Goal: Communication & Community: Answer question/provide support

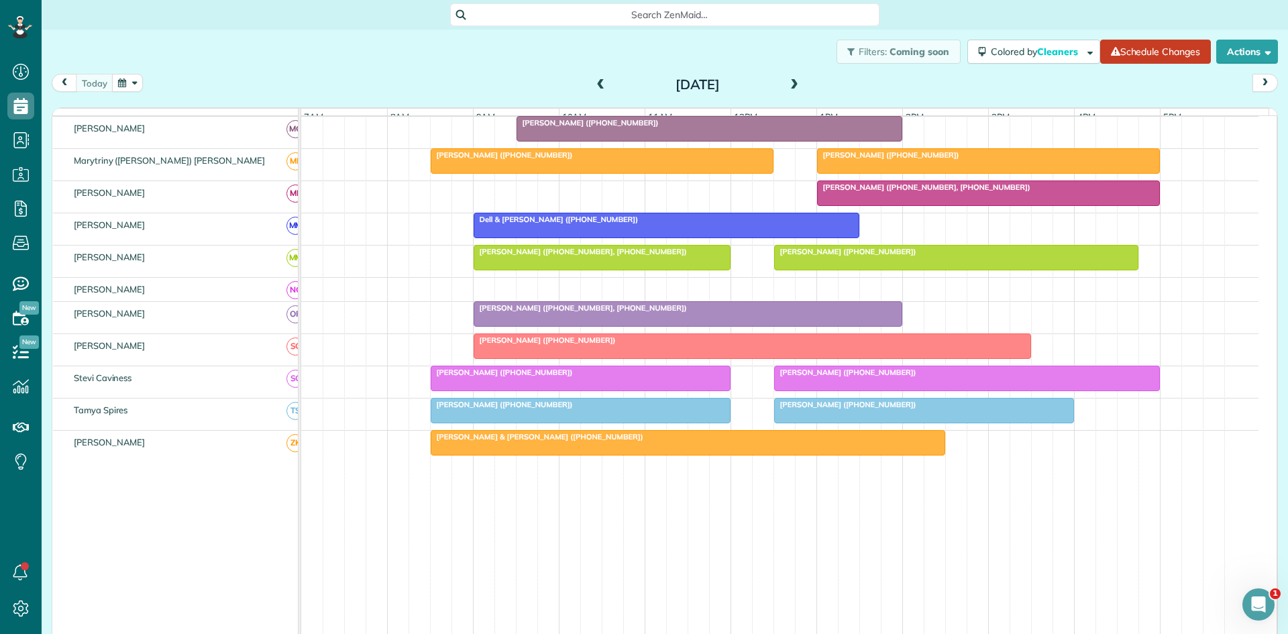
scroll to position [637, 0]
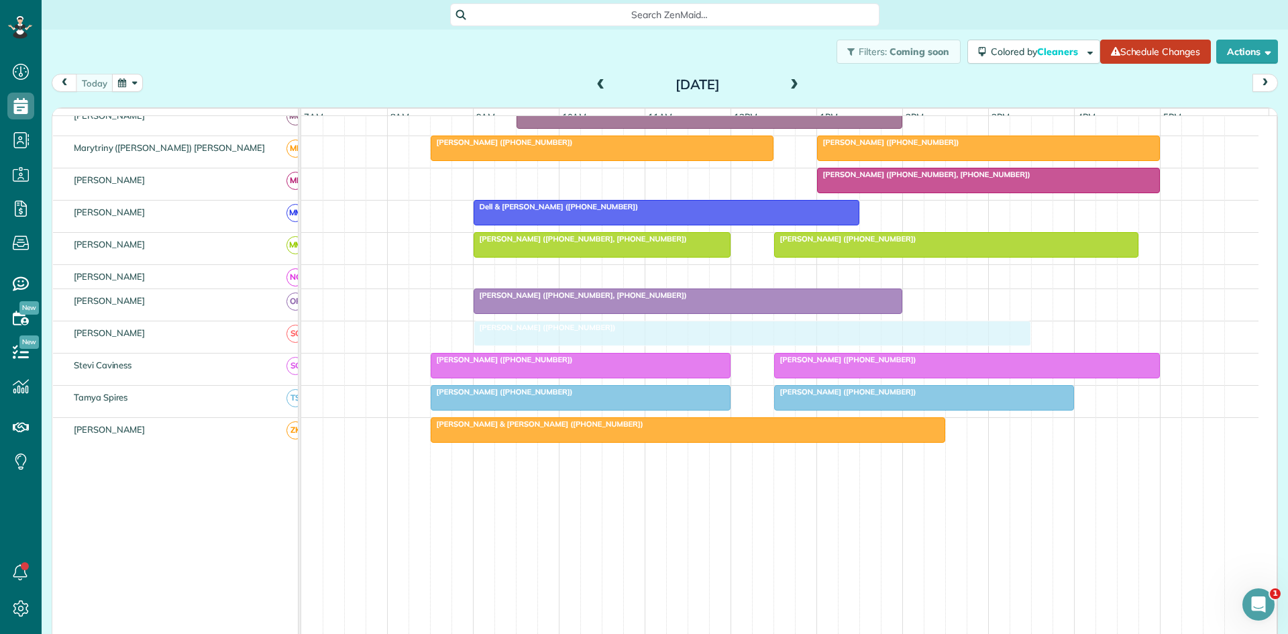
drag, startPoint x: 552, startPoint y: 338, endPoint x: 543, endPoint y: 344, distance: 10.2
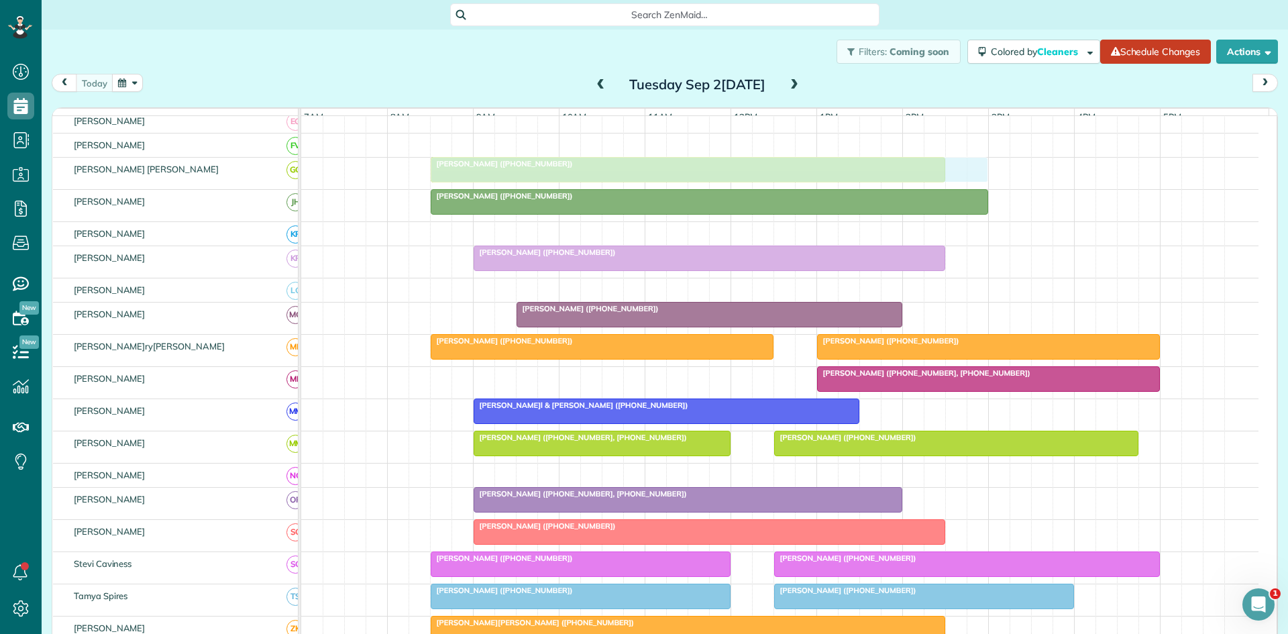
scroll to position [448, 0]
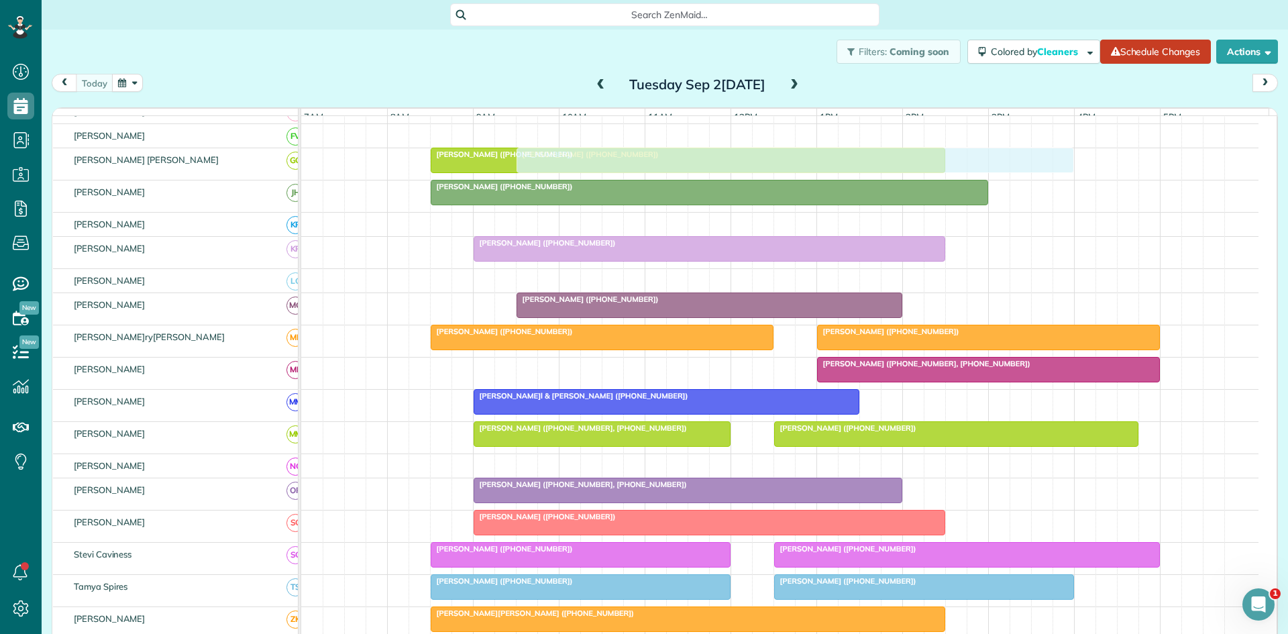
drag, startPoint x: 627, startPoint y: 254, endPoint x: 661, endPoint y: 164, distance: 95.3
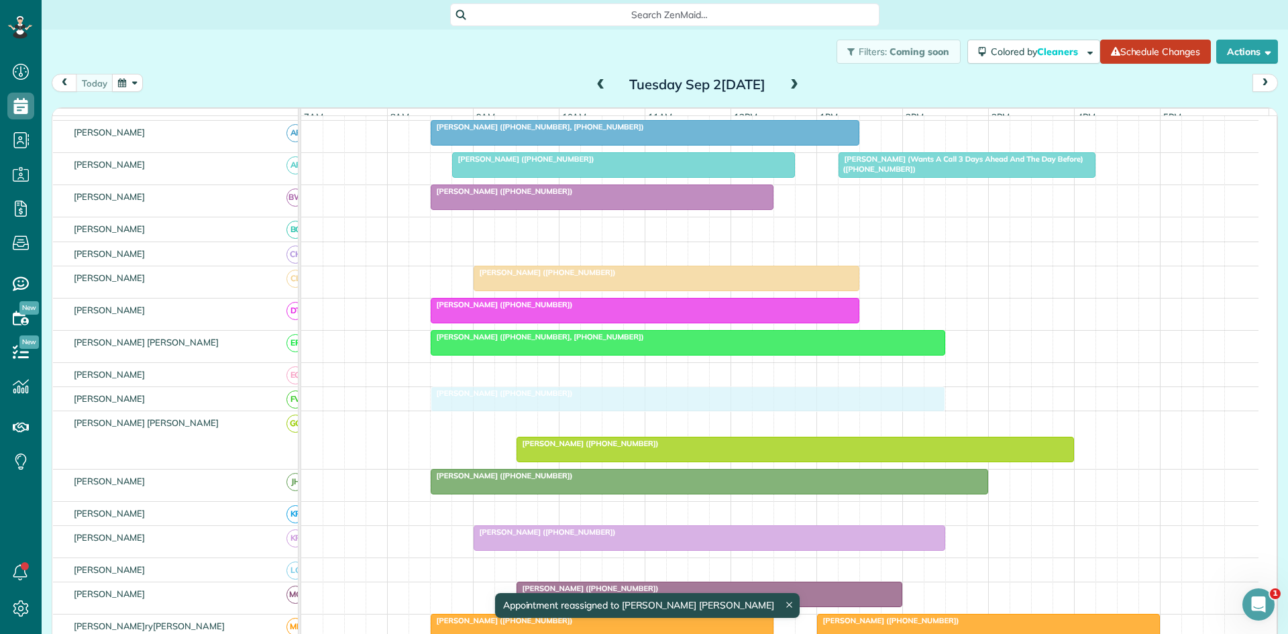
scroll to position [0, 0]
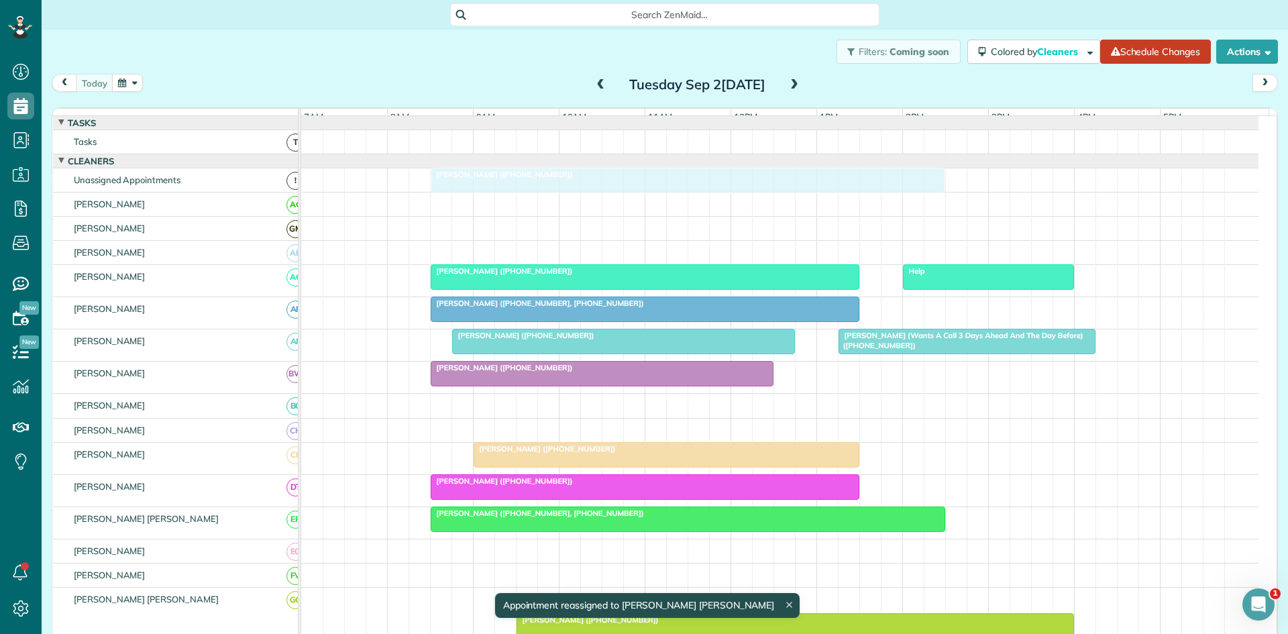
drag, startPoint x: 539, startPoint y: 165, endPoint x: 543, endPoint y: 181, distance: 16.6
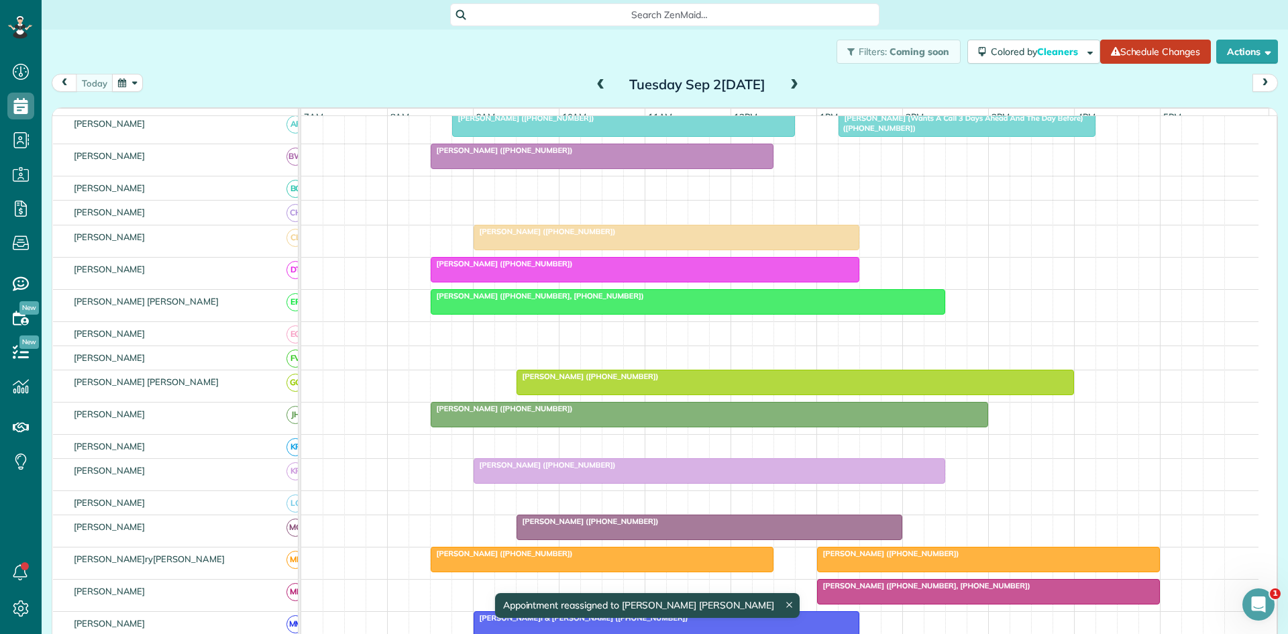
scroll to position [448, 0]
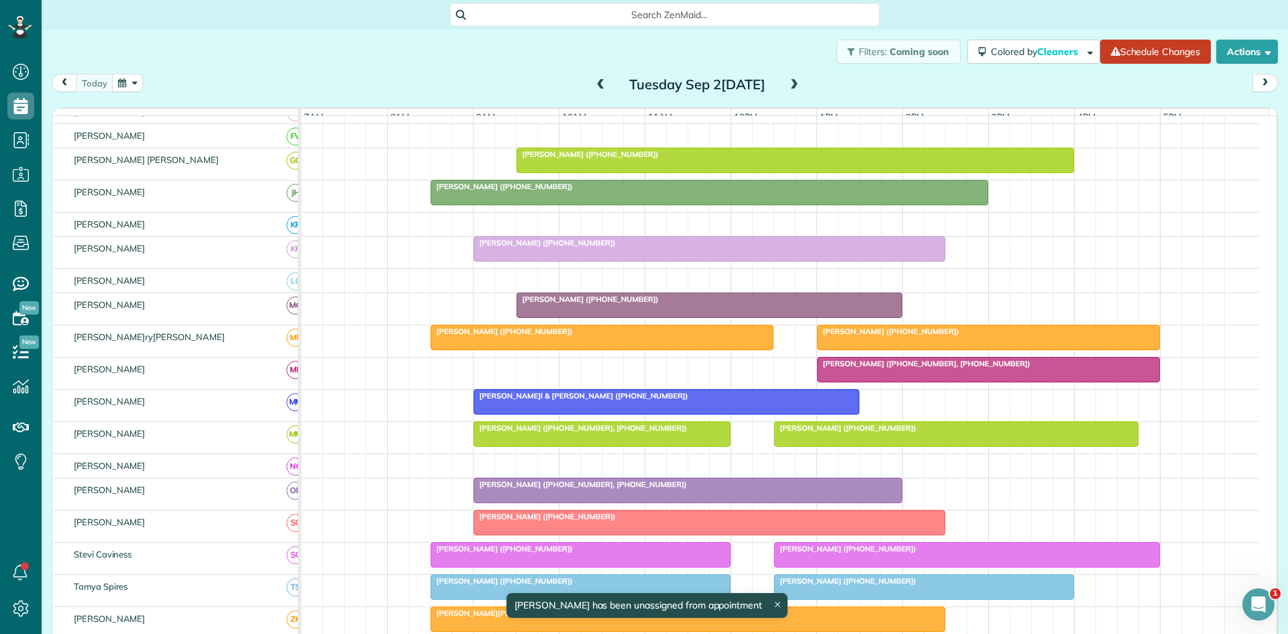
click at [563, 159] on span "[PERSON_NAME] ([PHONE_NUMBER])" at bounding box center [588, 154] width 144 height 9
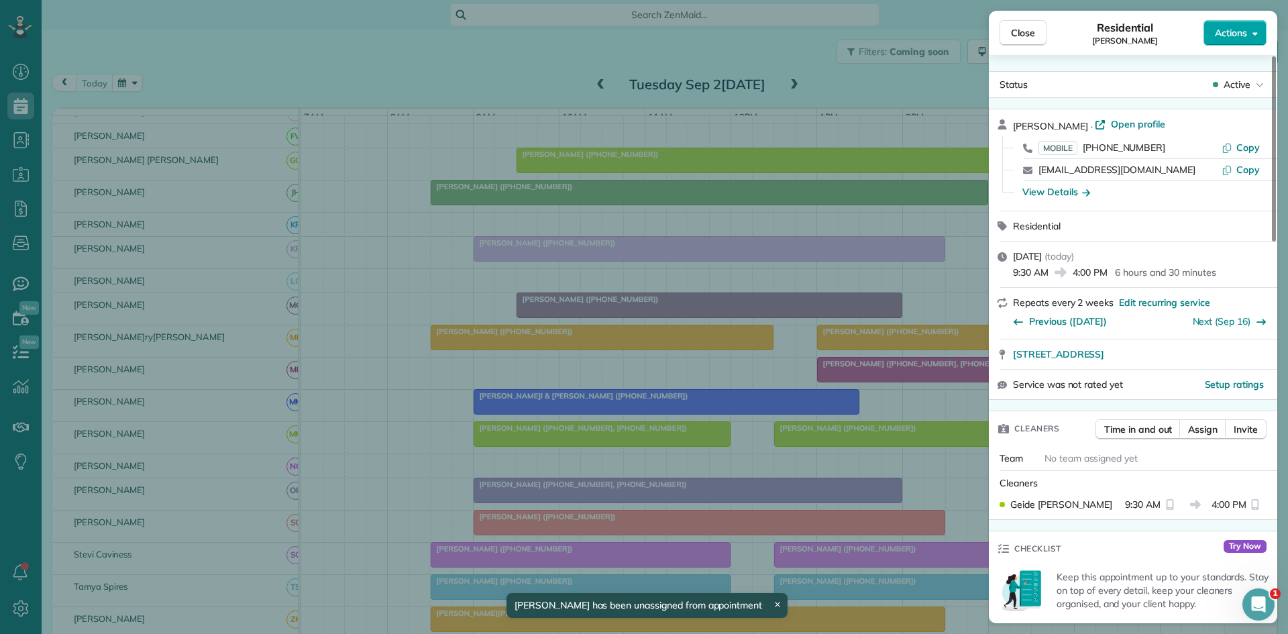
click at [1243, 32] on span "Actions" at bounding box center [1231, 32] width 32 height 13
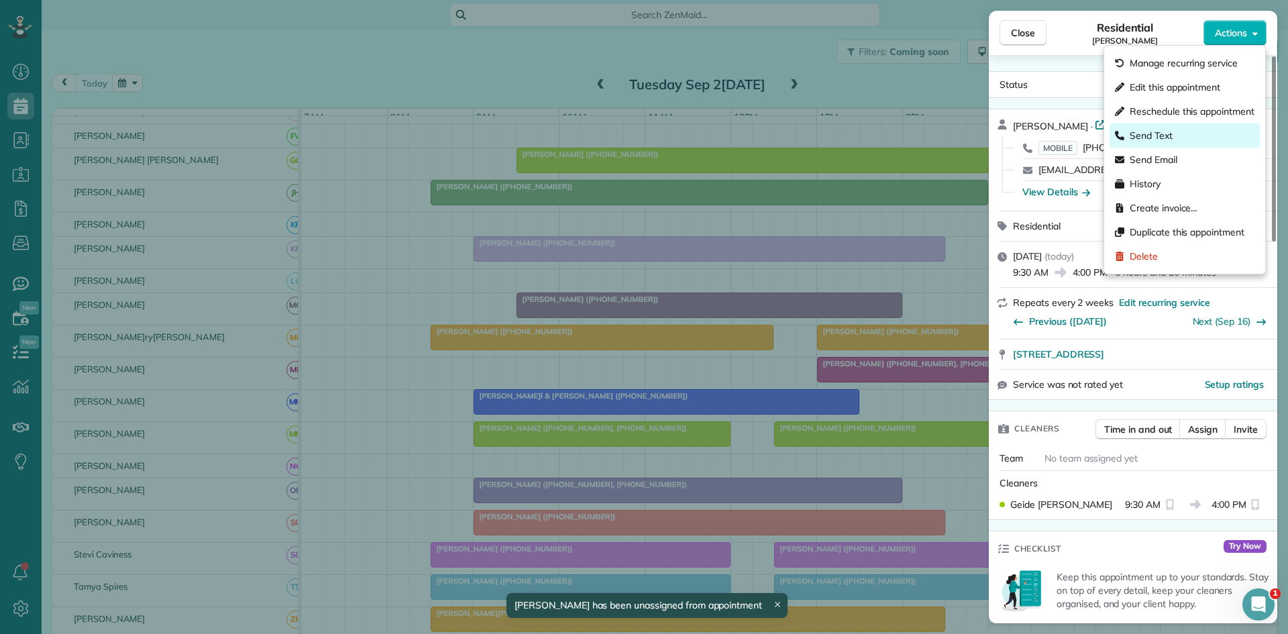
click at [1174, 137] on div "Send Text" at bounding box center [1185, 135] width 150 height 24
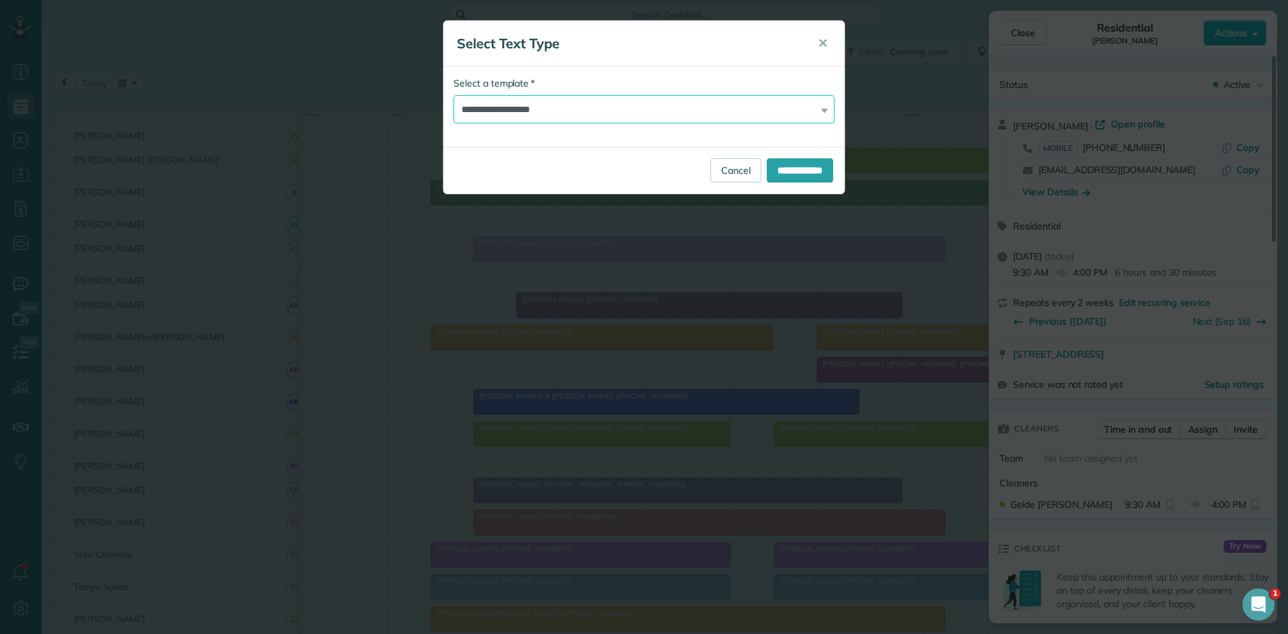
drag, startPoint x: 608, startPoint y: 108, endPoint x: 584, endPoint y: 120, distance: 27.0
click at [608, 108] on select "**********" at bounding box center [644, 109] width 381 height 28
select select "****"
click at [454, 95] on select "**********" at bounding box center [644, 109] width 381 height 28
click at [788, 161] on input "**********" at bounding box center [800, 170] width 66 height 24
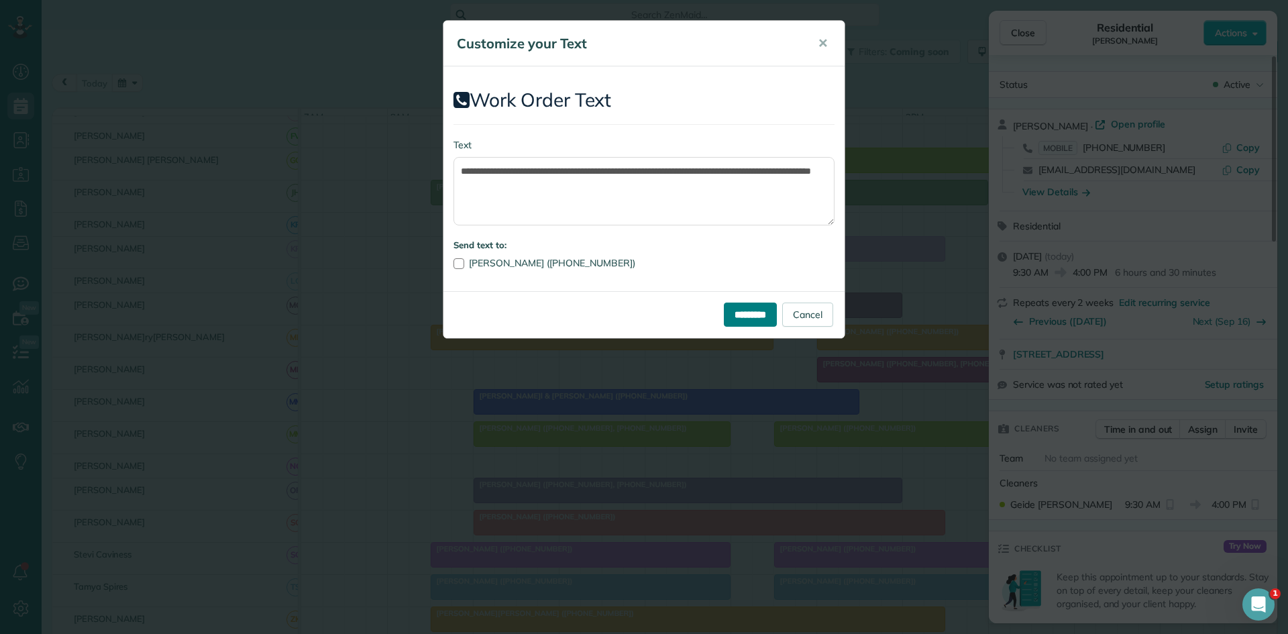
click at [731, 311] on input "*********" at bounding box center [750, 315] width 53 height 24
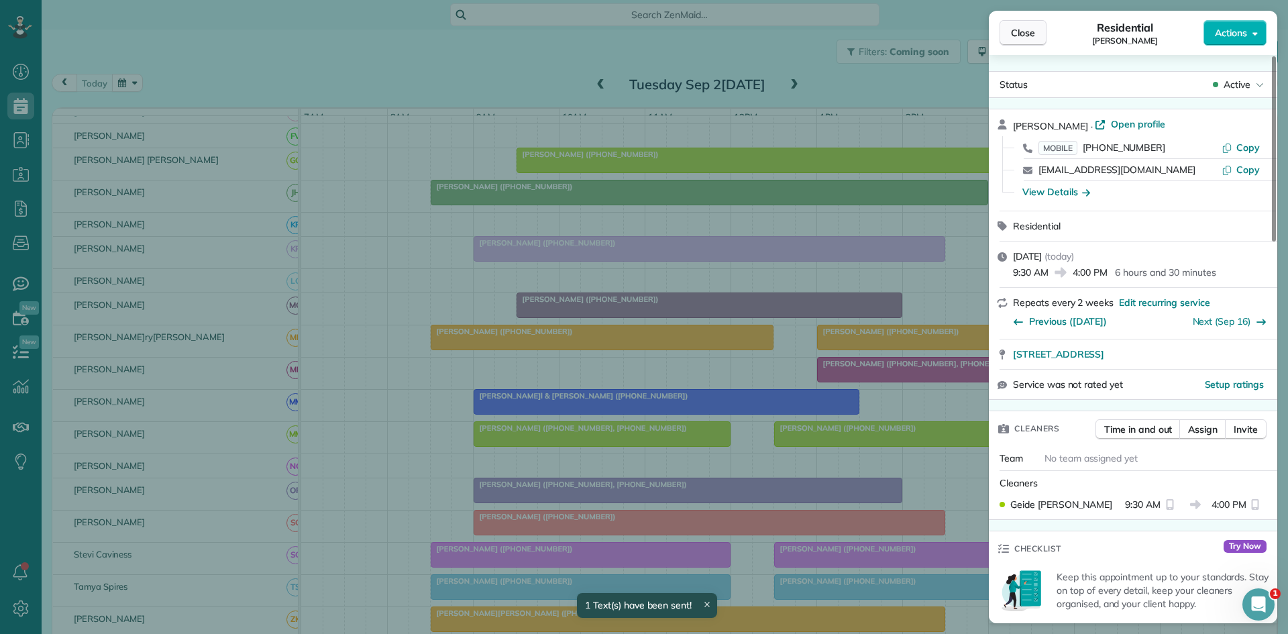
click at [1015, 41] on button "Close" at bounding box center [1023, 33] width 47 height 26
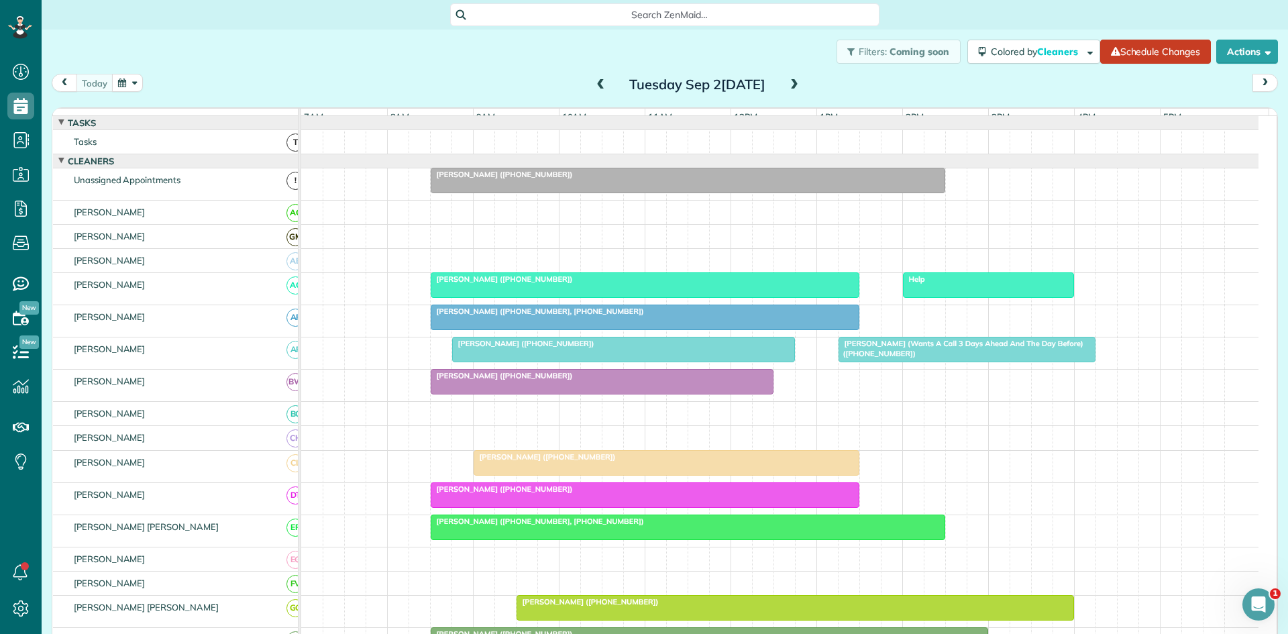
click at [519, 284] on span "[PERSON_NAME] ([PHONE_NUMBER])" at bounding box center [502, 278] width 144 height 9
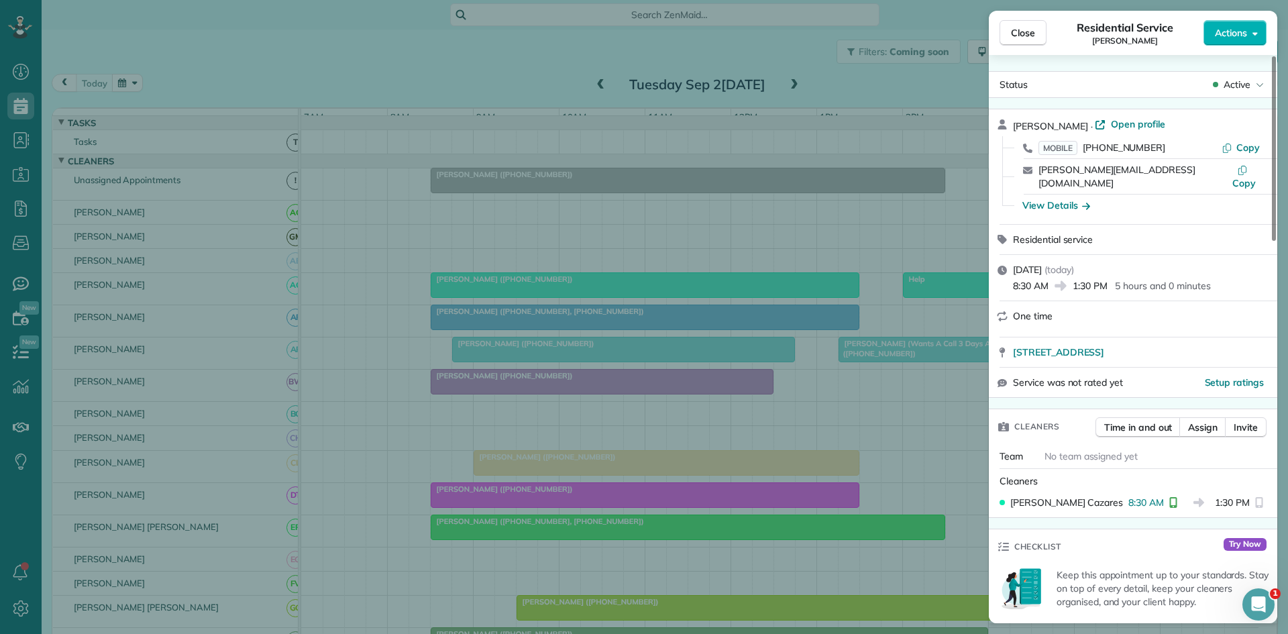
drag, startPoint x: 387, startPoint y: 268, endPoint x: 373, endPoint y: 278, distance: 17.7
click at [386, 269] on div "Close Residen[PERSON_NAME] [PERSON_NAME] Actions S[PERSON_NAME] [PERSON_NAME] ·…" at bounding box center [644, 317] width 1288 height 634
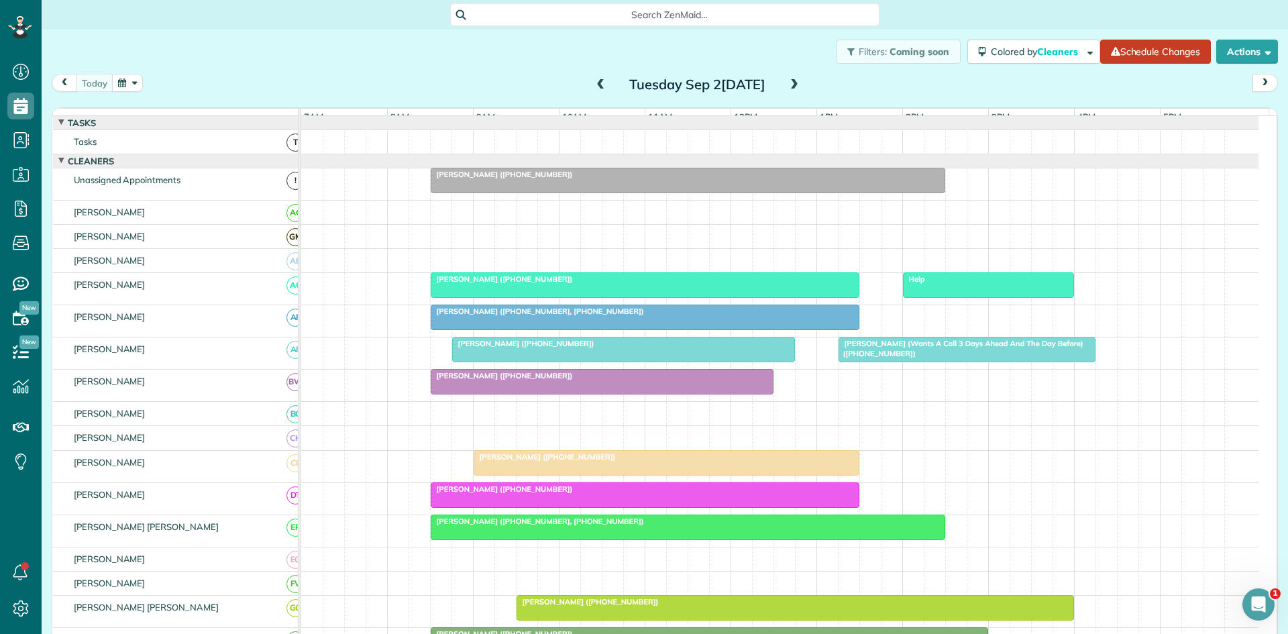
click at [450, 327] on div at bounding box center [644, 317] width 427 height 24
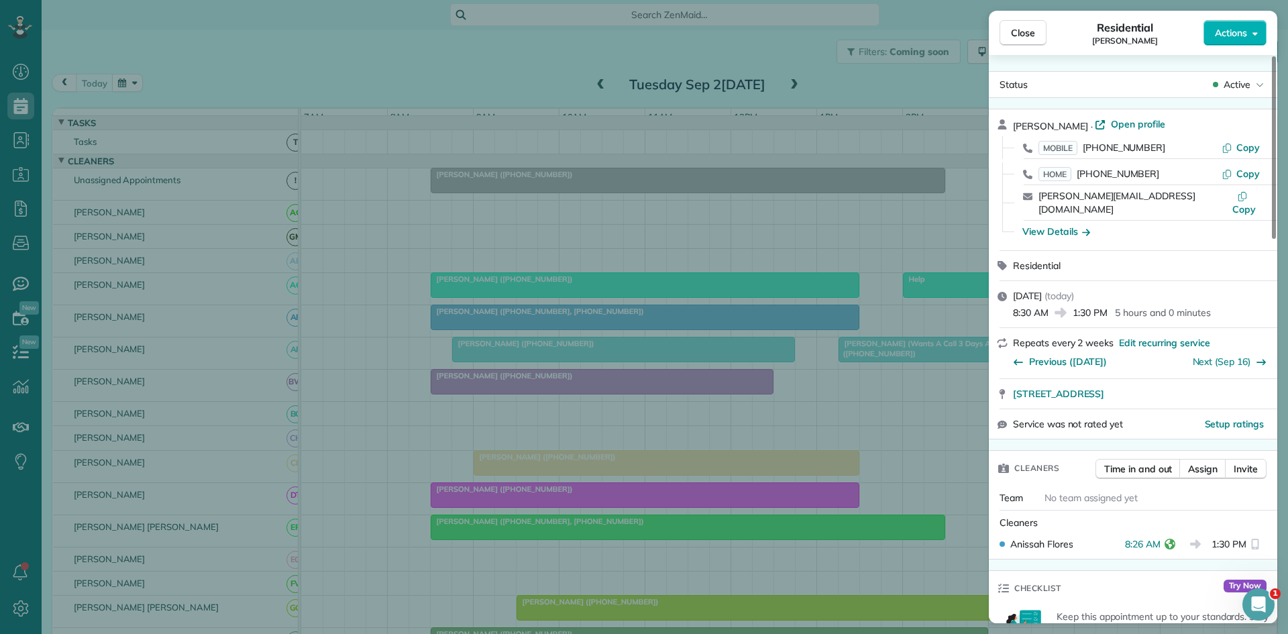
drag, startPoint x: 473, startPoint y: 286, endPoint x: 471, endPoint y: 293, distance: 7.7
click at [473, 288] on div "Close[PERSON_NAME][PERSON_NAME] Actions S[PERSON_NAME][PERSON_NAME] · Open prof…" at bounding box center [644, 317] width 1288 height 634
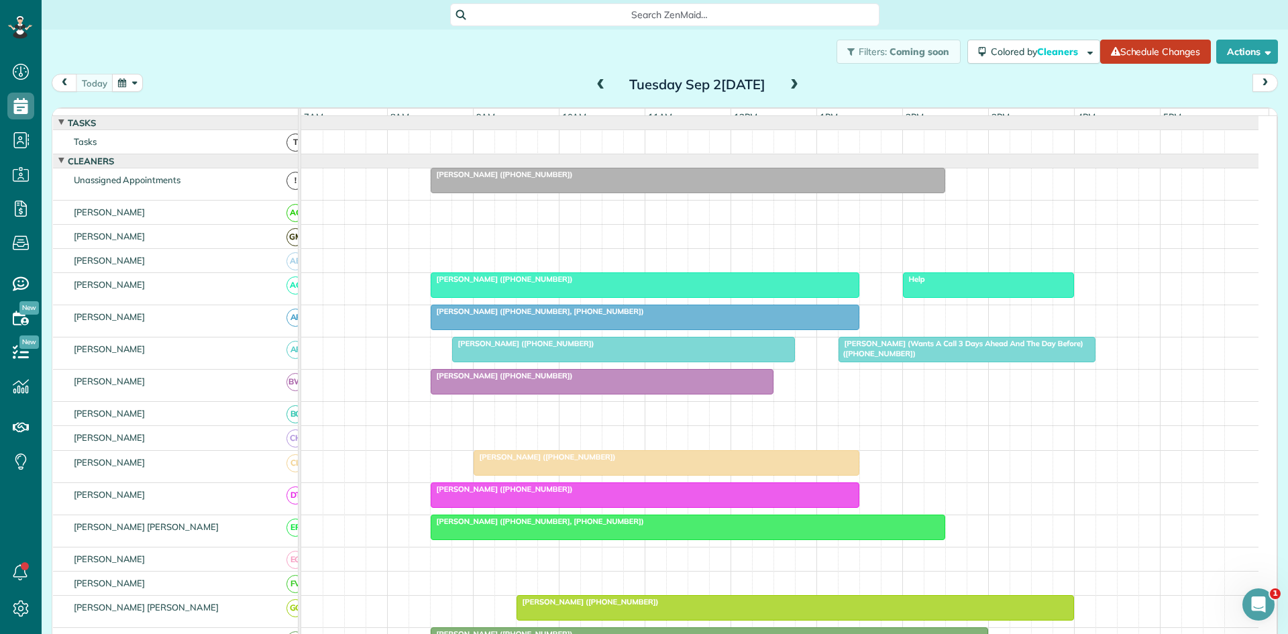
click at [480, 362] on div at bounding box center [624, 350] width 342 height 24
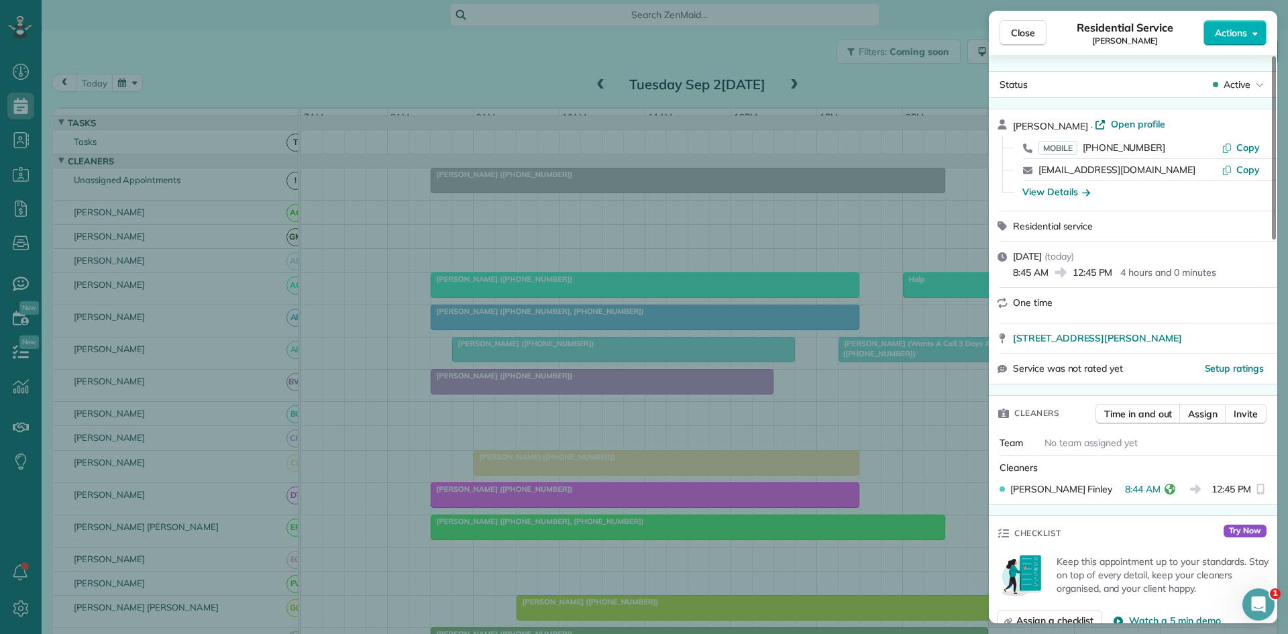
click at [723, 353] on div "Close Residen[PERSON_NAME] [PERSON_NAME] Actions S[PERSON_NAME] [PERSON_NAME] ·…" at bounding box center [644, 317] width 1288 height 634
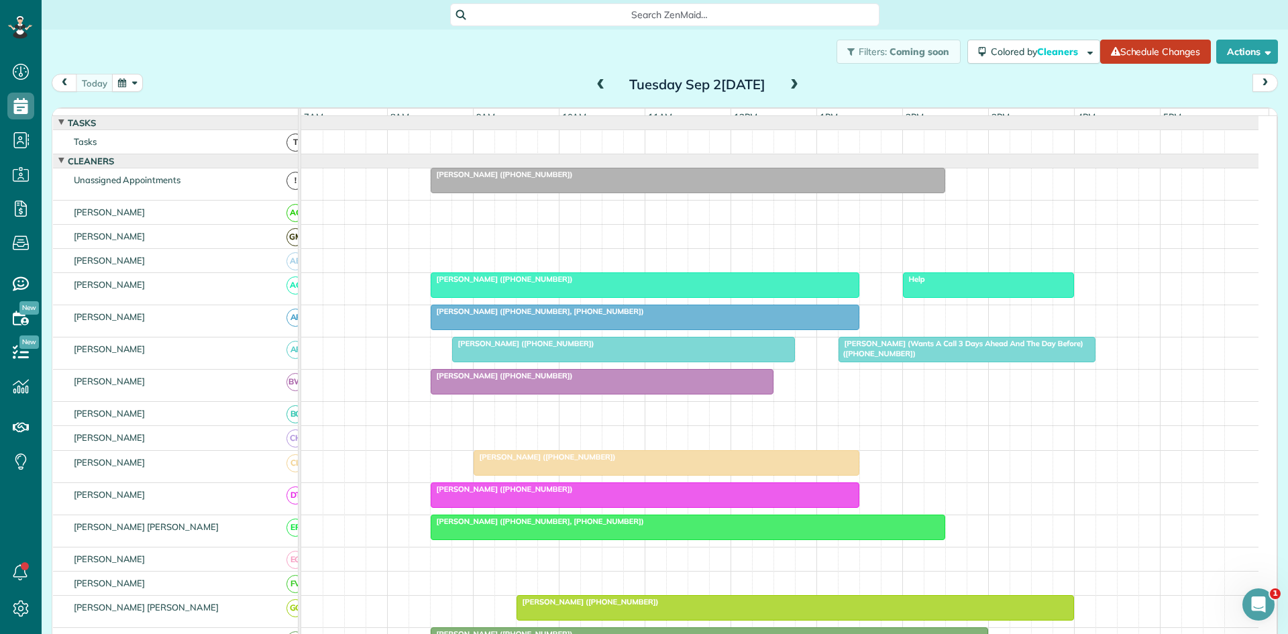
click at [491, 394] on div at bounding box center [602, 382] width 342 height 24
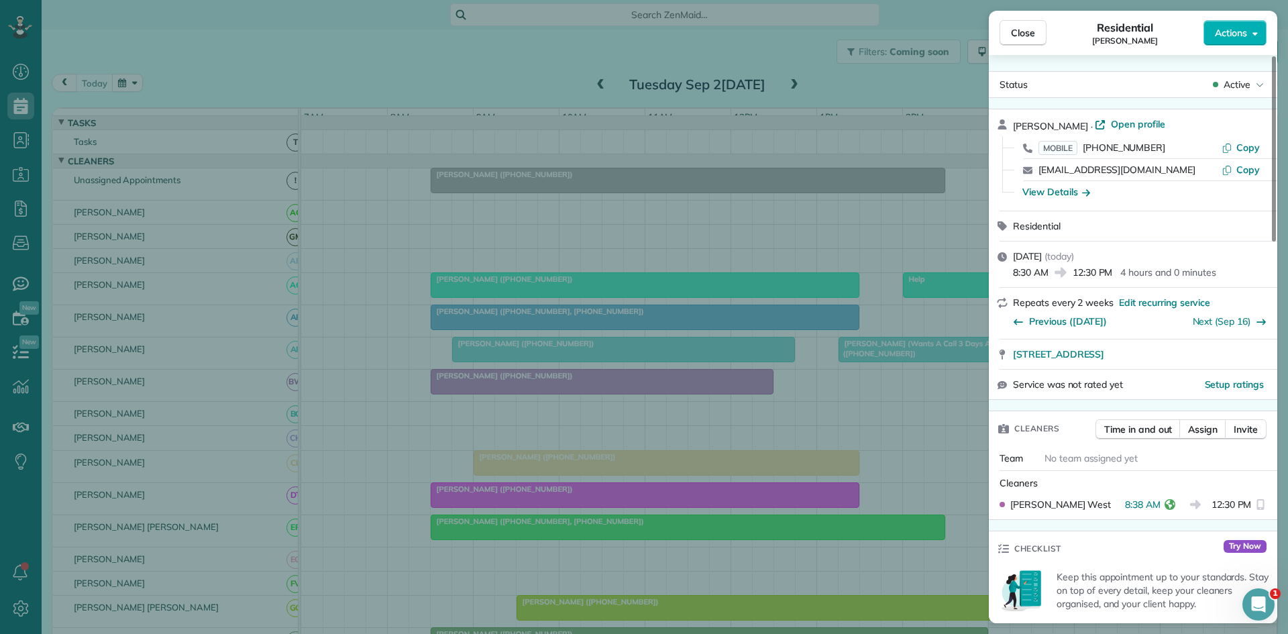
click at [593, 338] on div "Close Residential [PERSON_NAME] Actions Status Active [PERSON_NAME] · Open prof…" at bounding box center [644, 317] width 1288 height 634
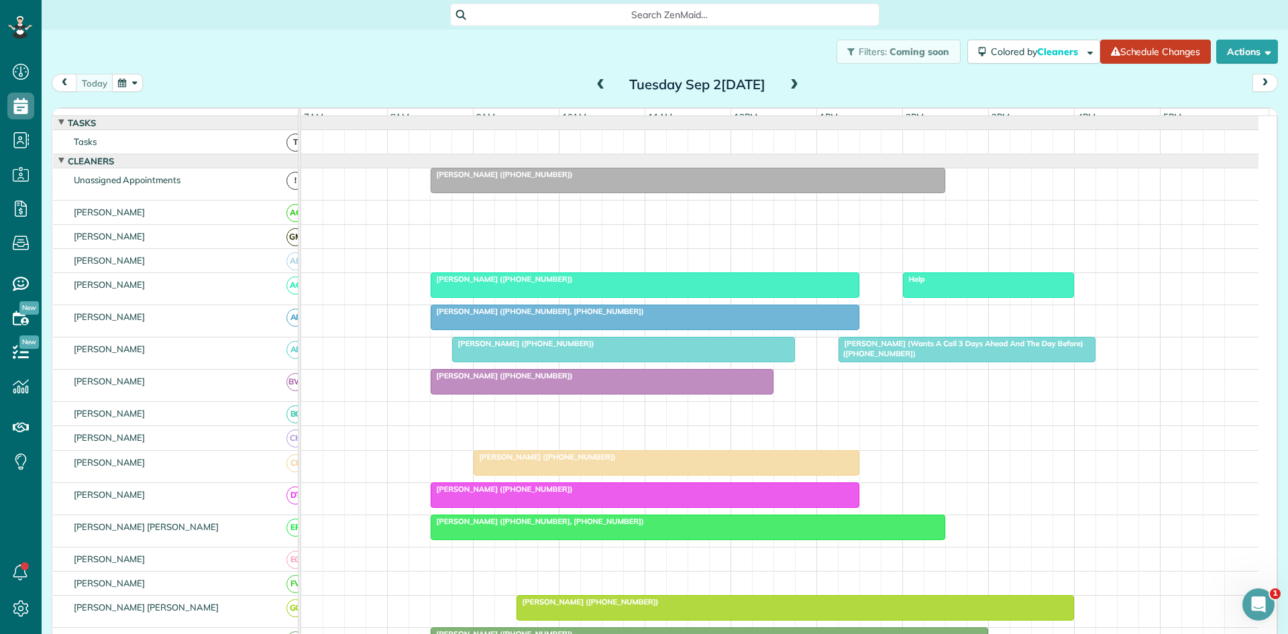
click at [533, 475] on div at bounding box center [666, 463] width 385 height 24
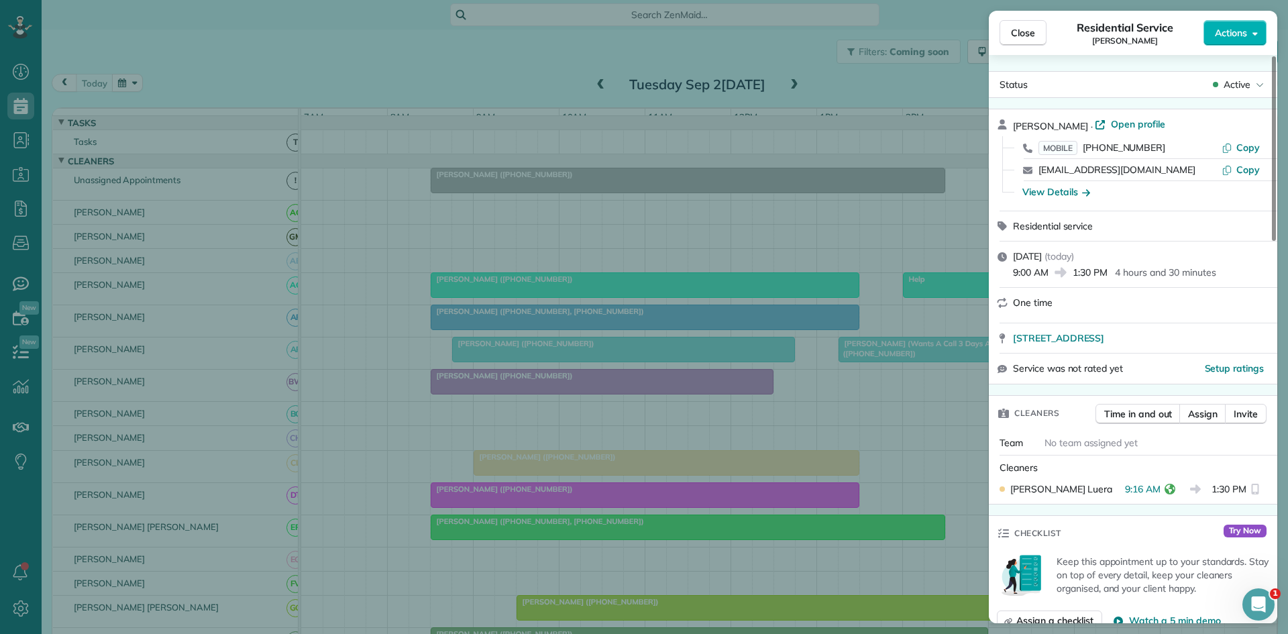
click at [409, 423] on div "Close Residen[PERSON_NAME] Actions S[PERSON_NAME] · Open profile MOBILE [PHONE_…" at bounding box center [644, 317] width 1288 height 634
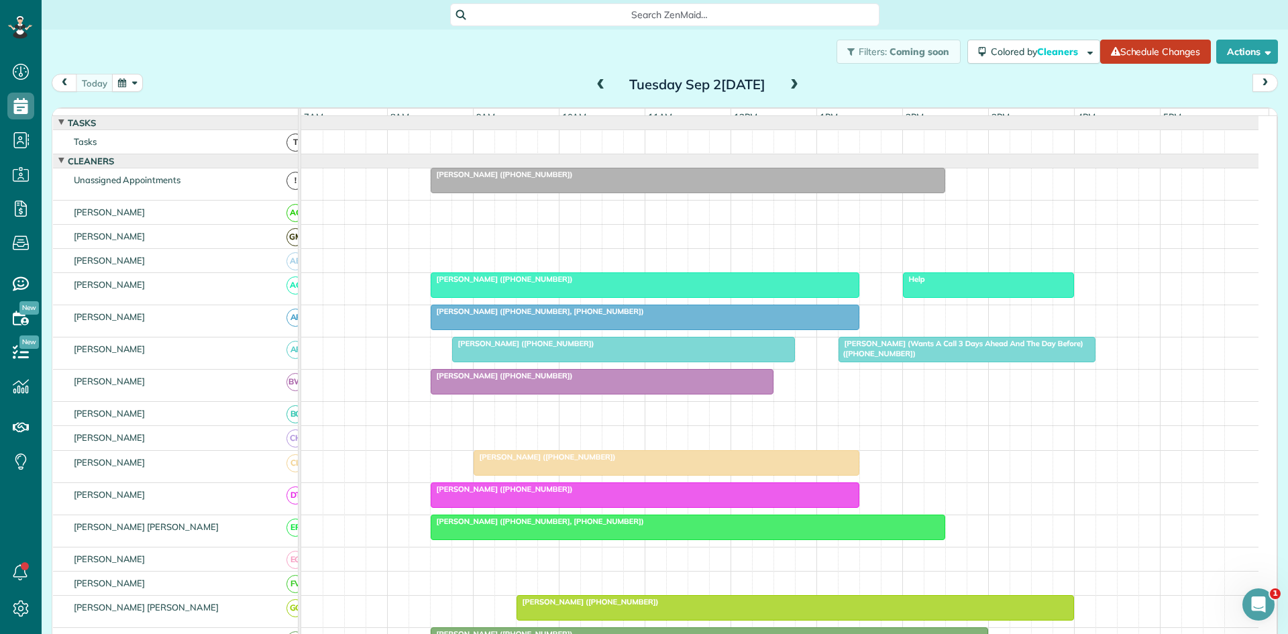
click at [470, 507] on div at bounding box center [644, 495] width 427 height 24
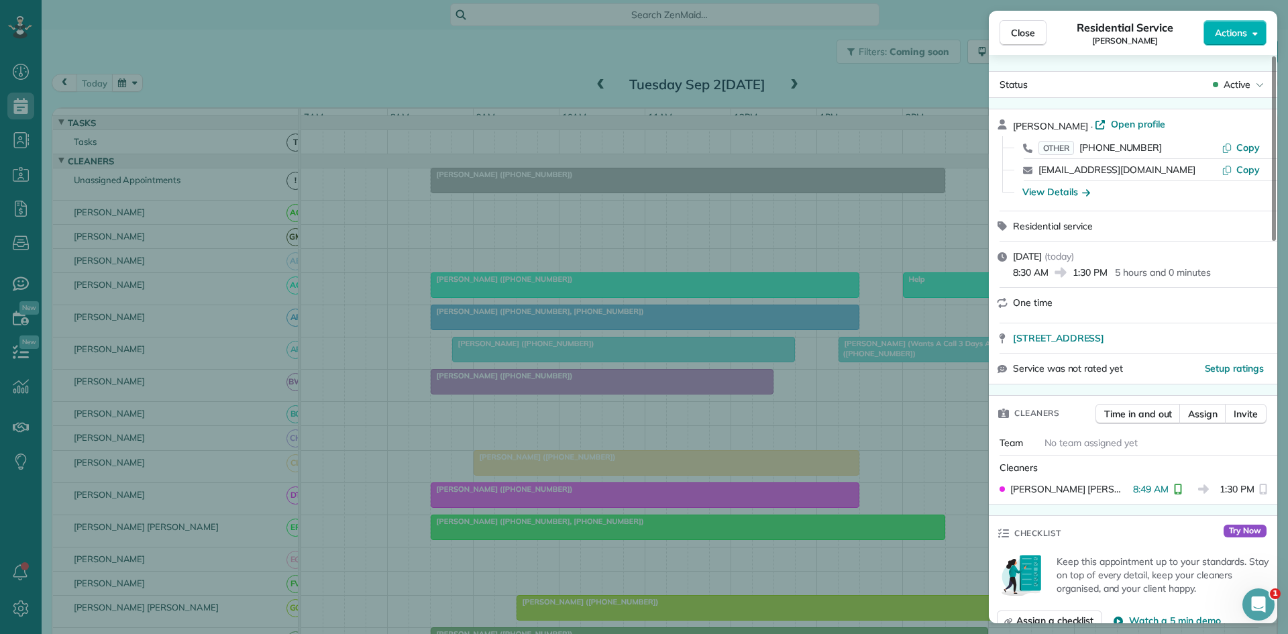
click at [498, 431] on div "Close Residential Service [PERSON_NAME] Actions Status Active [PERSON_NAME] · O…" at bounding box center [644, 317] width 1288 height 634
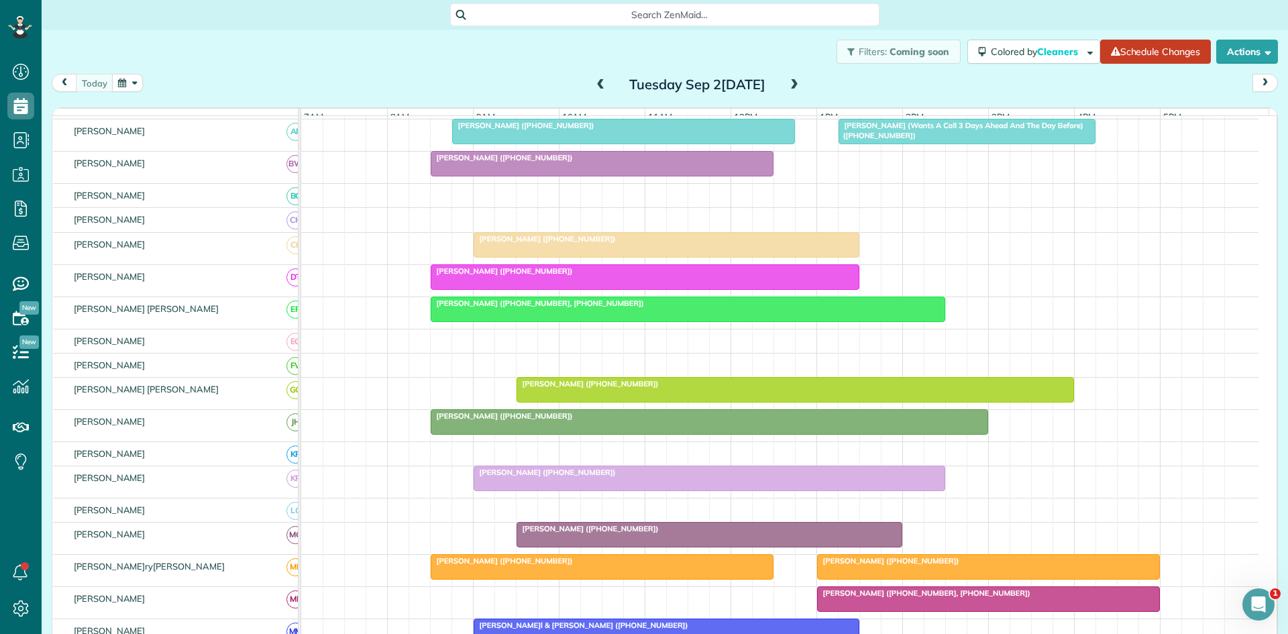
scroll to position [223, 0]
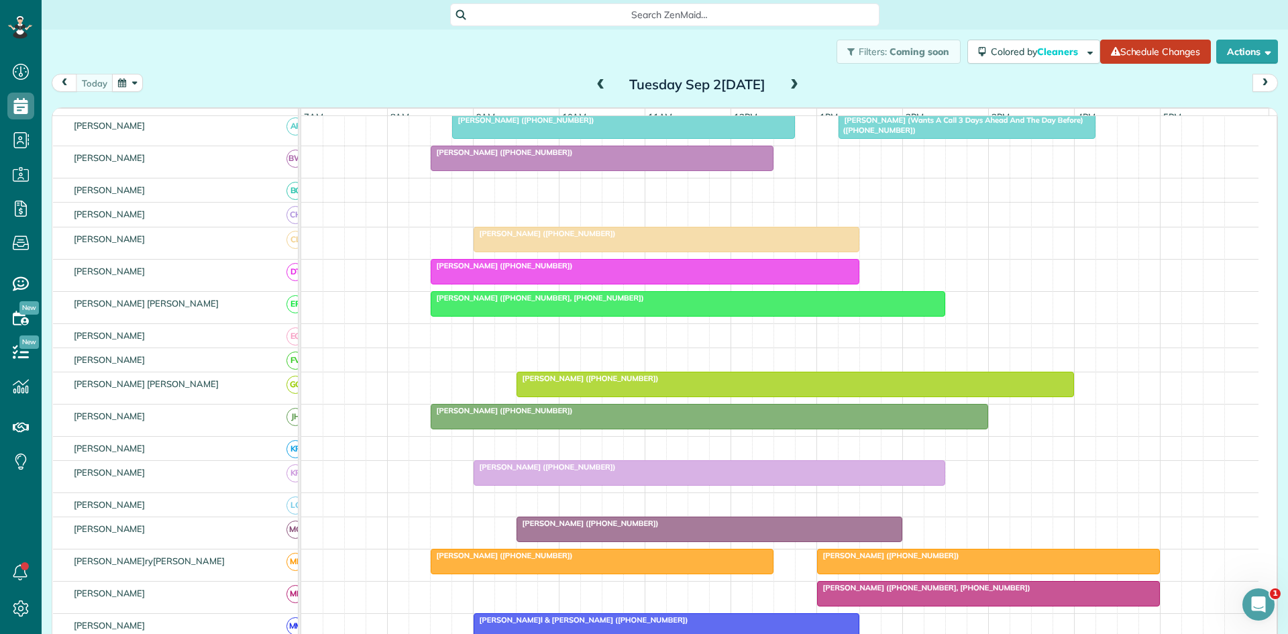
click at [465, 313] on div at bounding box center [687, 304] width 513 height 24
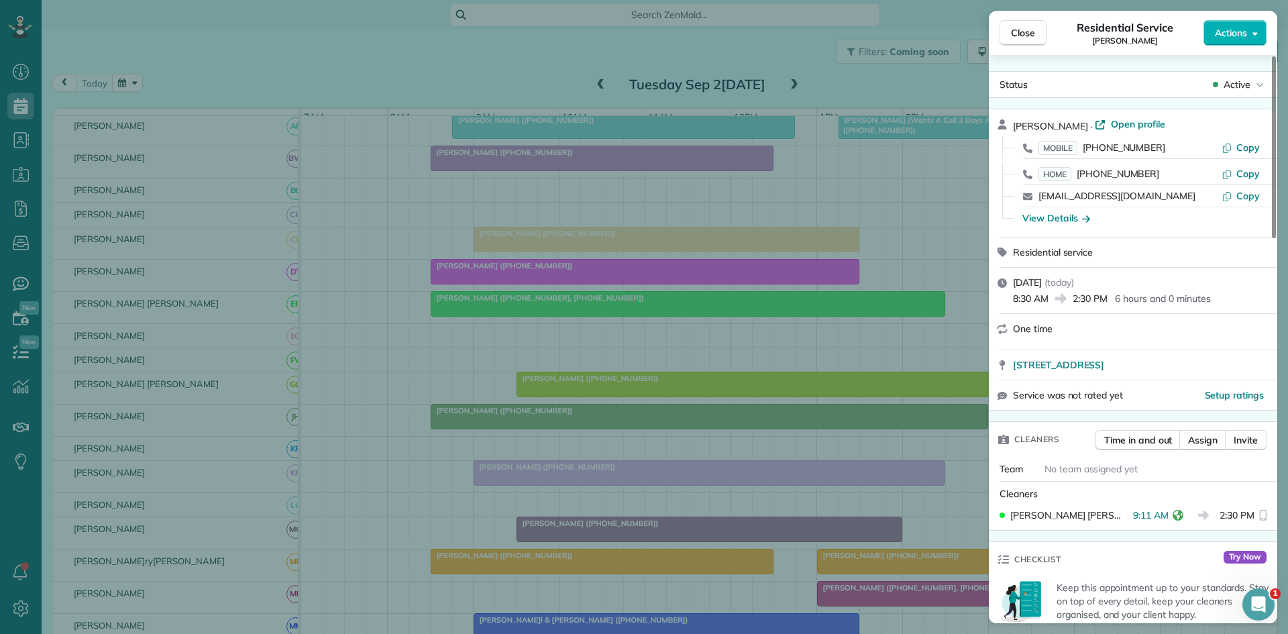
click at [520, 423] on div "Close Residen[PERSON_NAME]ce [PERSON_NAME] Actions S[PERSON_NAME]ve [PERSON_NAM…" at bounding box center [644, 317] width 1288 height 634
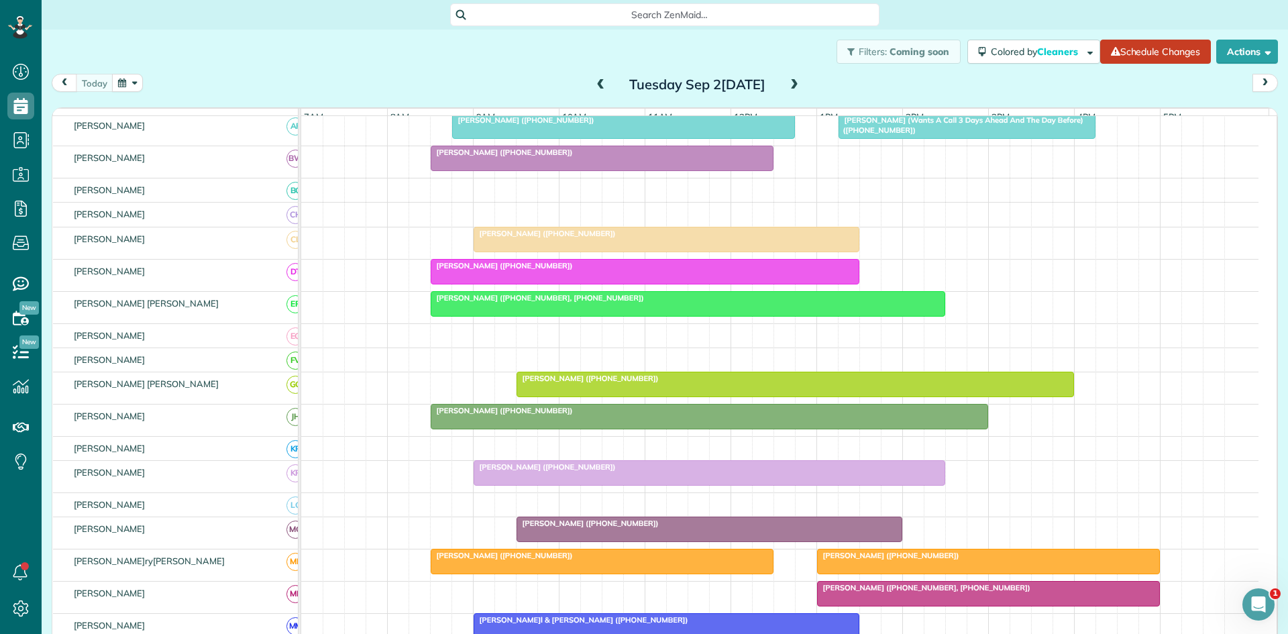
click at [563, 394] on div at bounding box center [795, 384] width 556 height 24
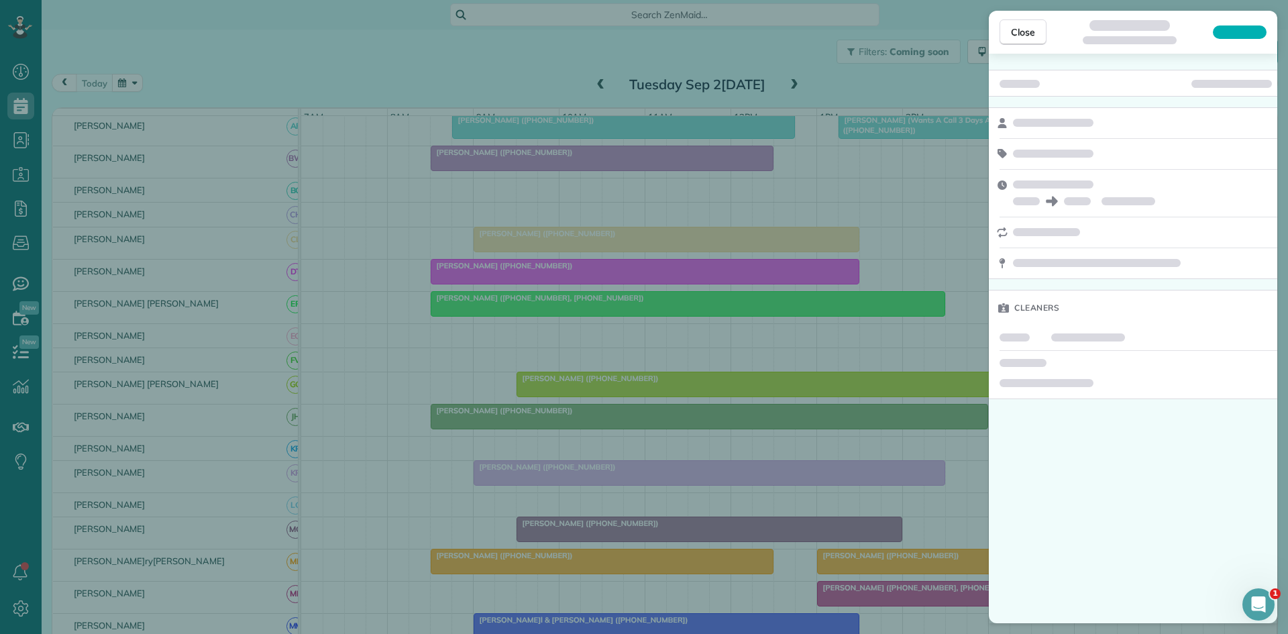
click at [613, 380] on div "Close Cleaners" at bounding box center [644, 317] width 1288 height 634
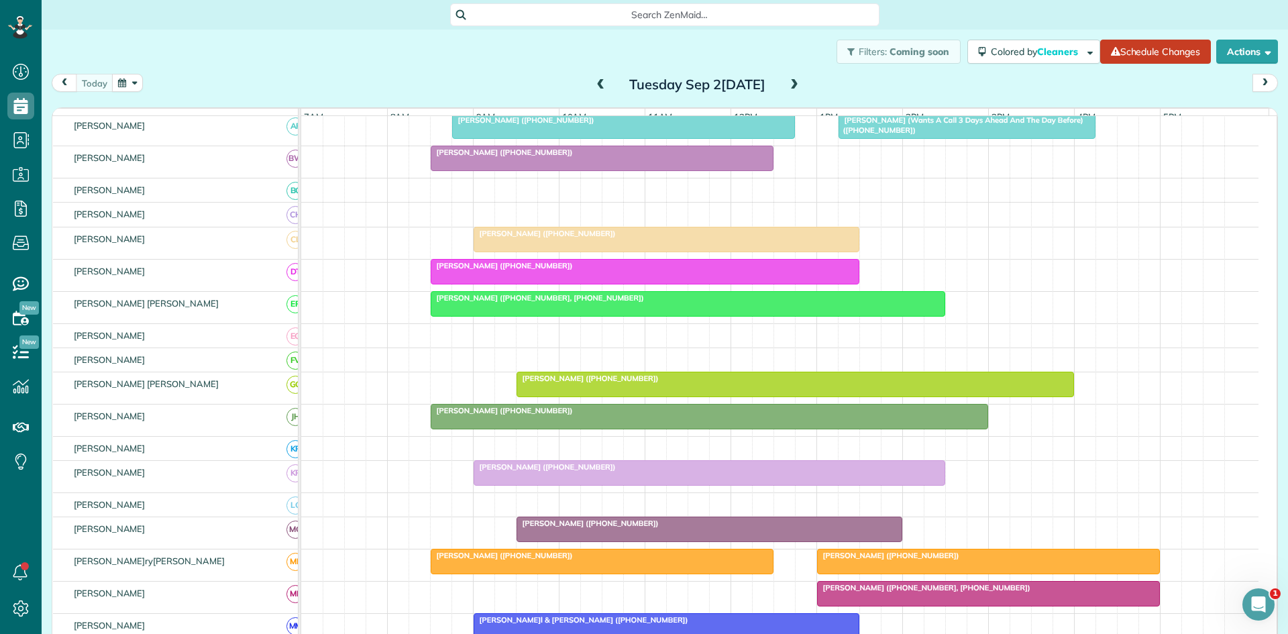
click at [484, 428] on div at bounding box center [709, 417] width 556 height 24
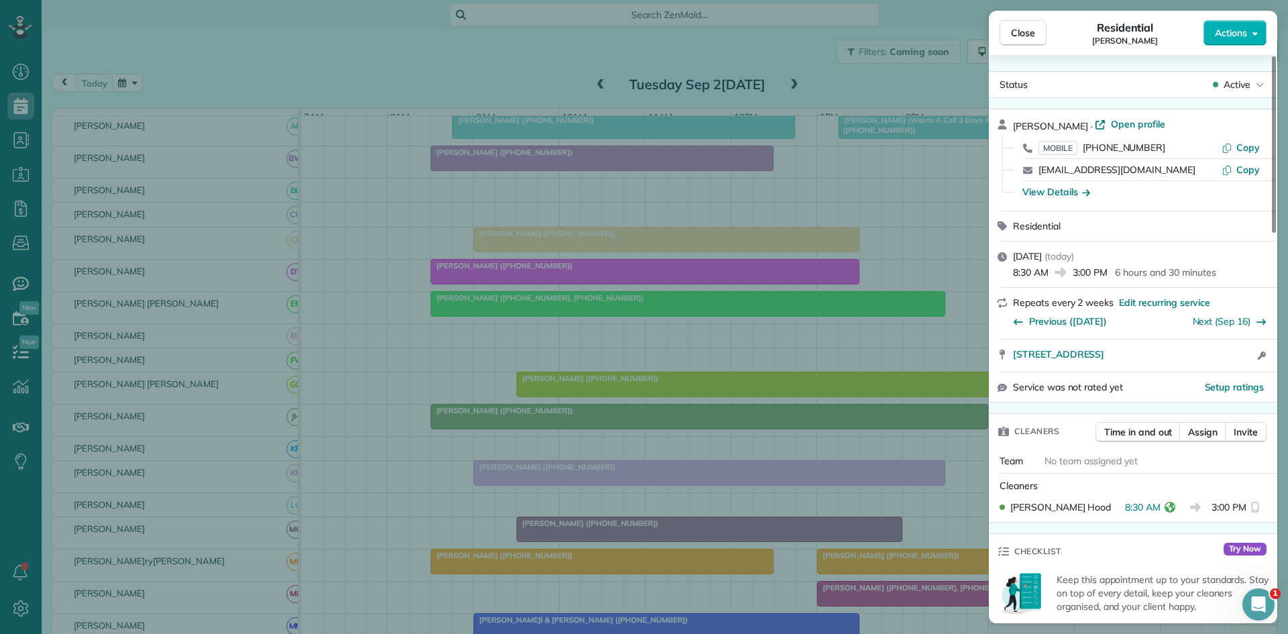
click at [509, 378] on div "Close[PERSON_NAME] Actions S[PERSON_NAME] · Open profile MOBILE [PHONE_NUMBER] …" at bounding box center [644, 317] width 1288 height 634
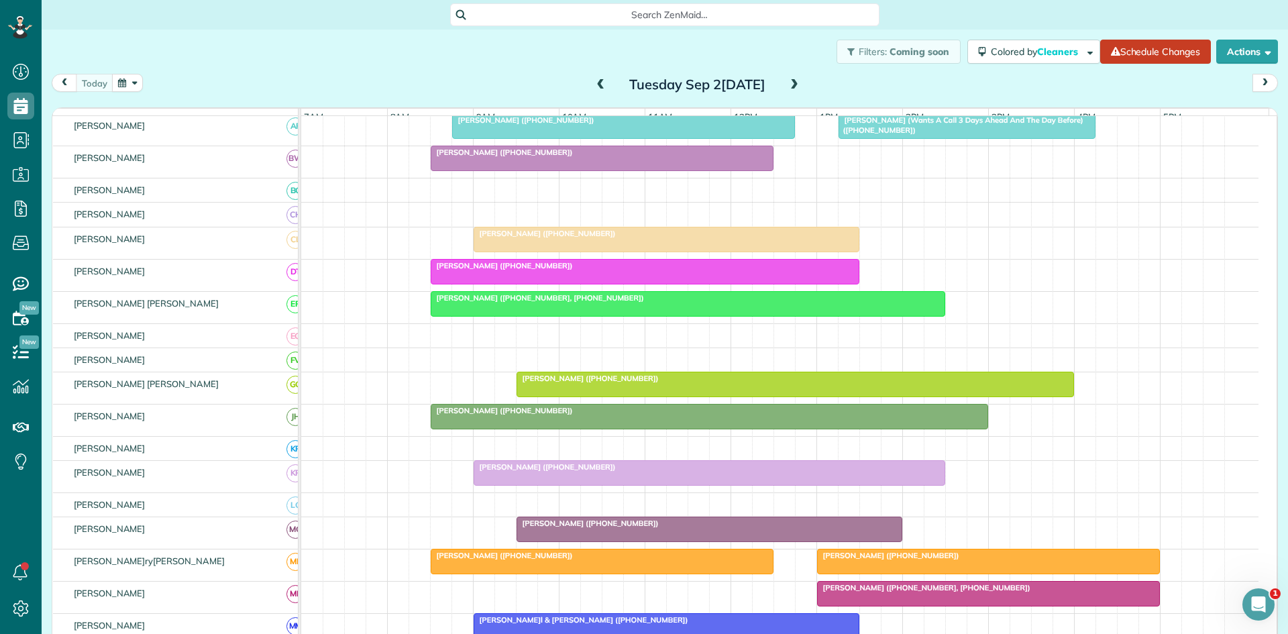
click at [480, 485] on div at bounding box center [709, 473] width 470 height 24
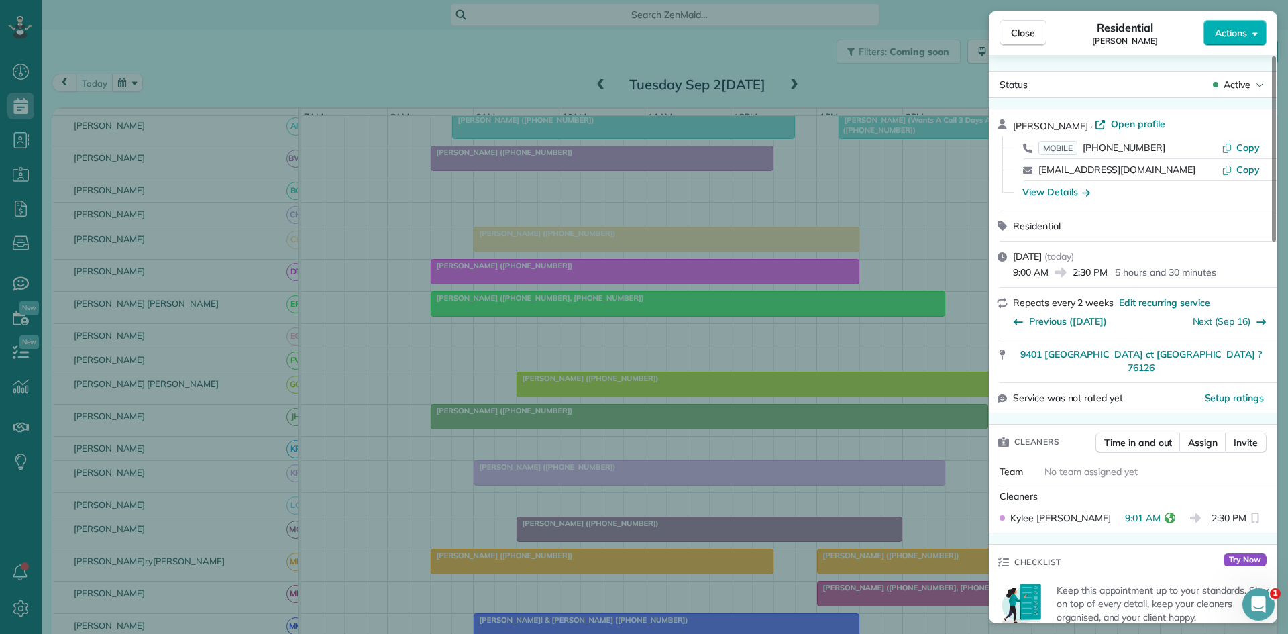
click at [529, 427] on div "Close Residential [PERSON_NAME] Actions Status Active [PERSON_NAME] · Open prof…" at bounding box center [644, 317] width 1288 height 634
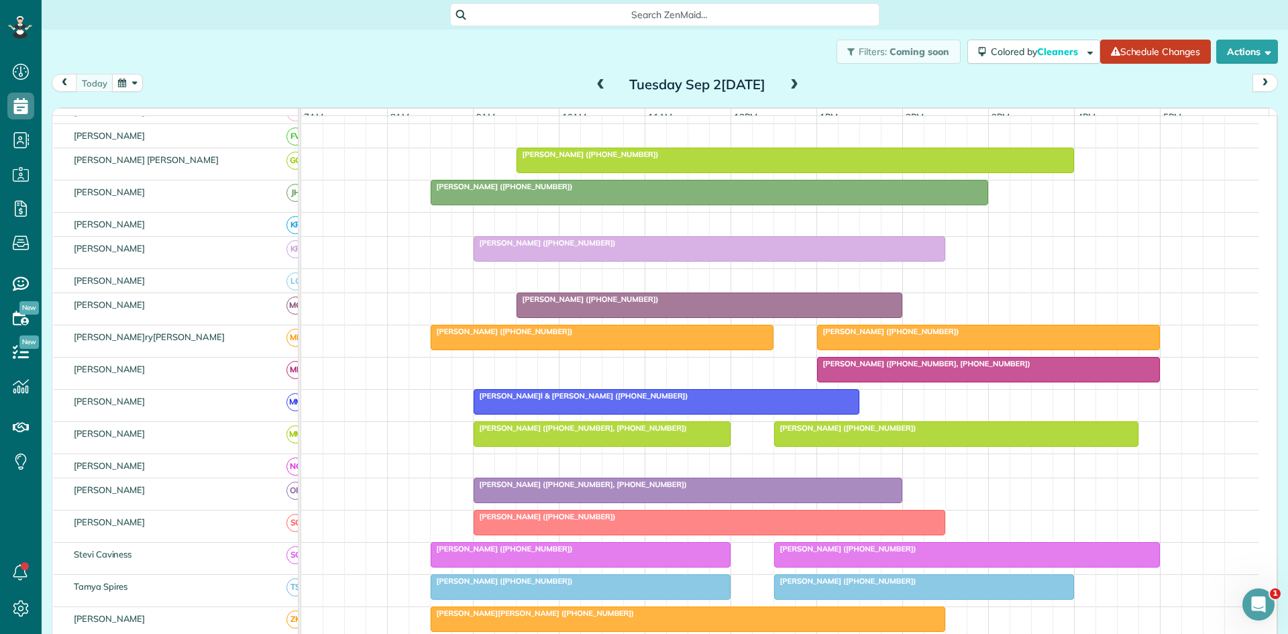
scroll to position [223, 0]
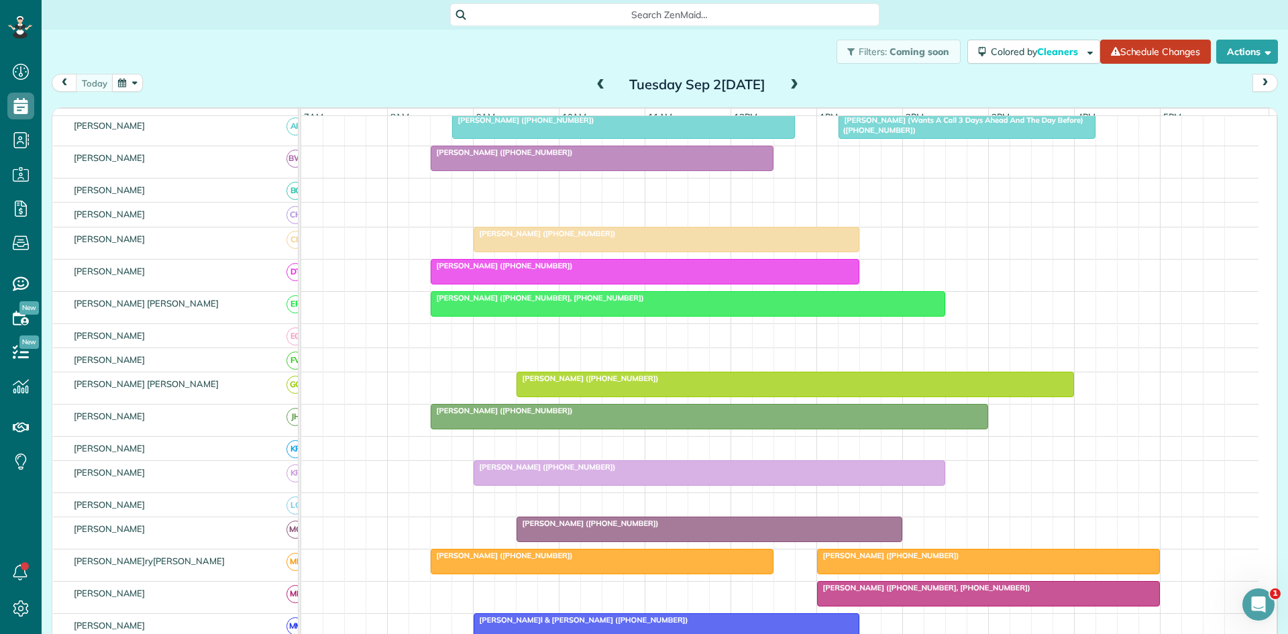
click at [535, 528] on span "[PERSON_NAME] ([PHONE_NUMBER])" at bounding box center [588, 523] width 144 height 9
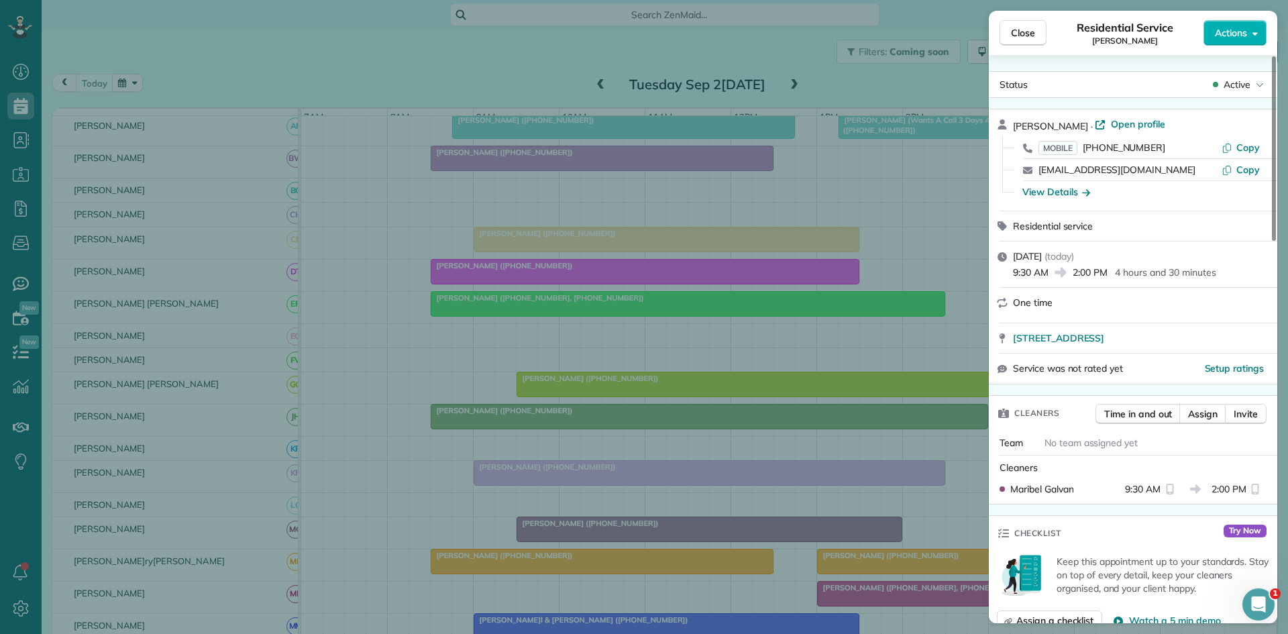
click at [659, 392] on div "Close Residen[PERSON_NAME] [PERSON_NAME] Actions S[PERSON_NAME] [PERSON_NAME] ·…" at bounding box center [644, 317] width 1288 height 634
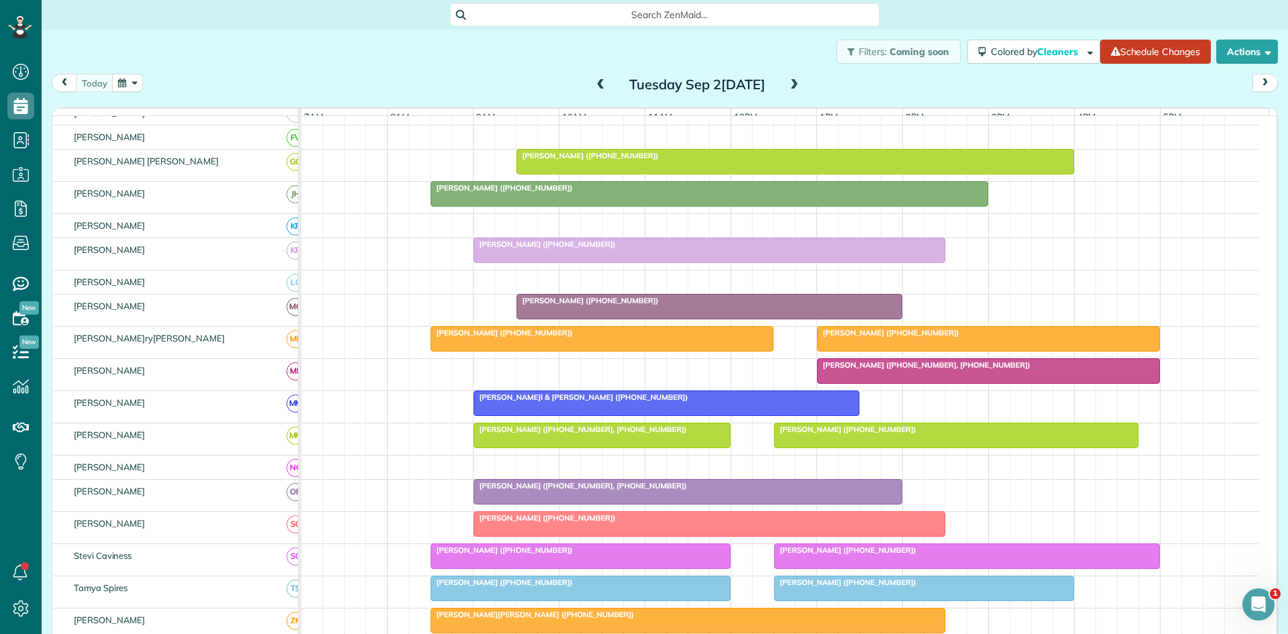
scroll to position [448, 0]
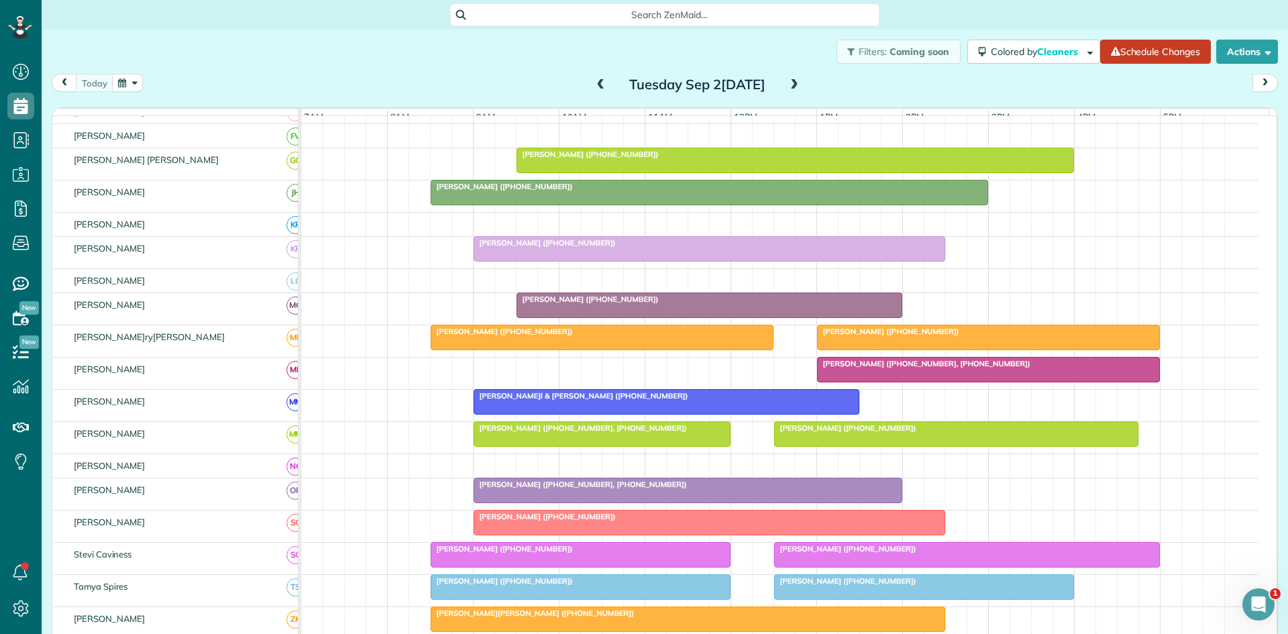
click at [497, 336] on span "[PERSON_NAME] ([PHONE_NUMBER])" at bounding box center [502, 331] width 144 height 9
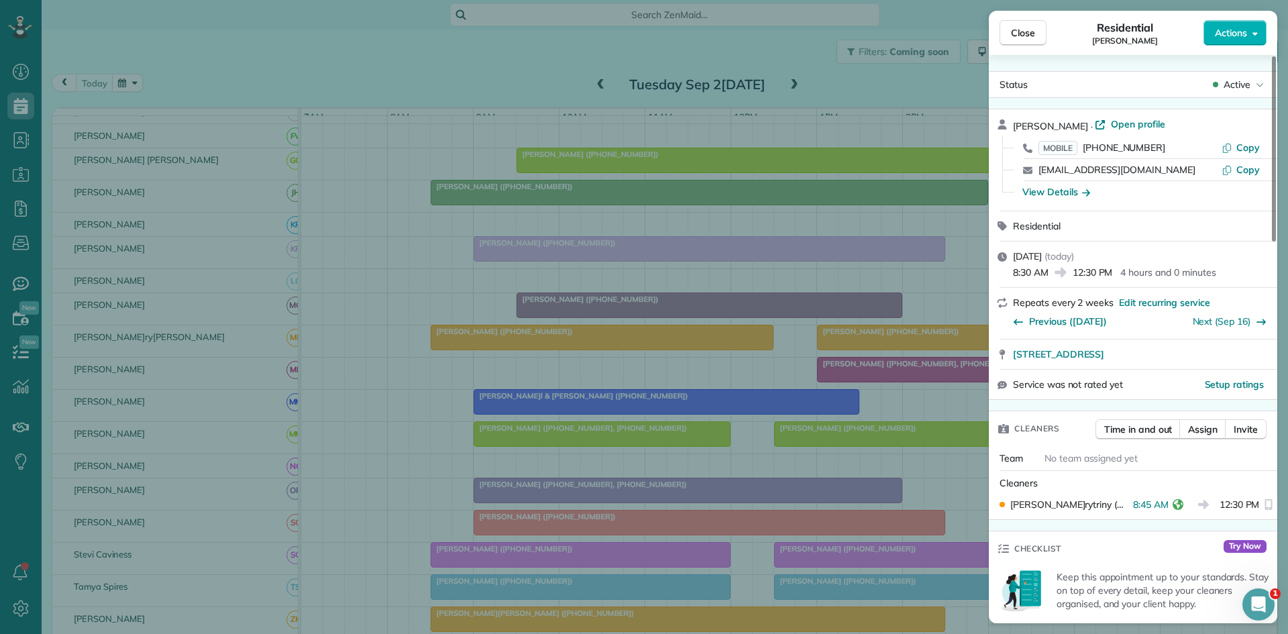
click at [507, 413] on div "Close[PERSON_NAME] Actions S[PERSON_NAME] · Open profile MOBILE [PHONE_NUMBER] …" at bounding box center [644, 317] width 1288 height 634
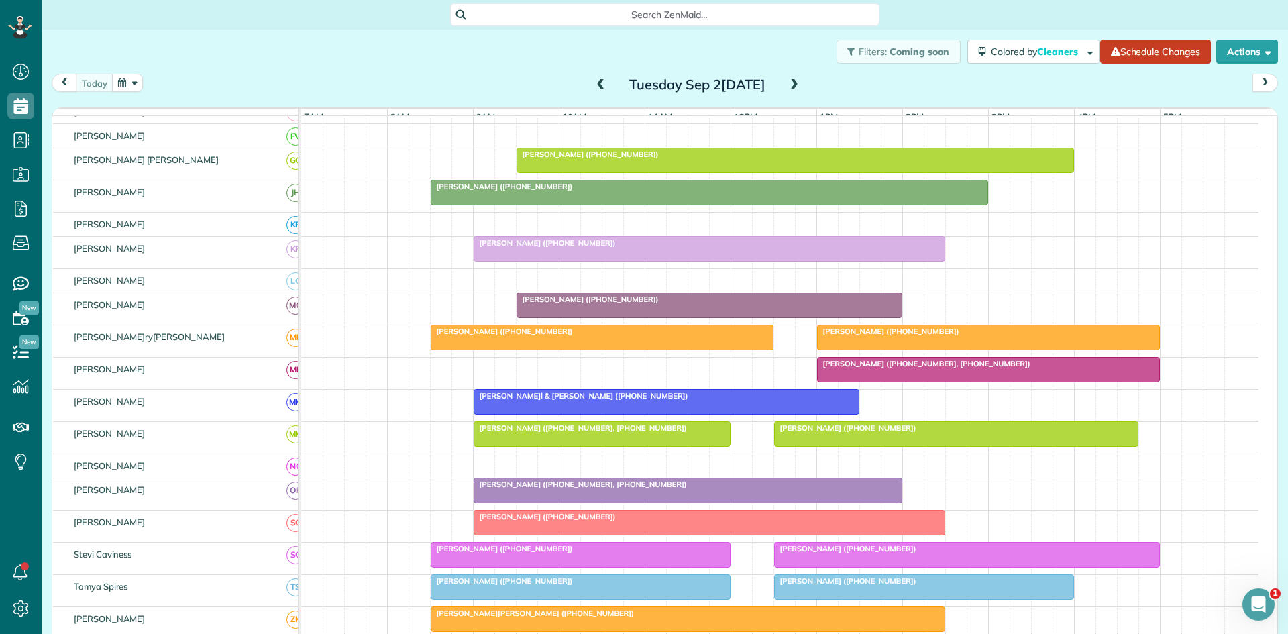
click at [519, 401] on span "[PERSON_NAME]l & [PERSON_NAME] ([PHONE_NUMBER])" at bounding box center [581, 395] width 216 height 9
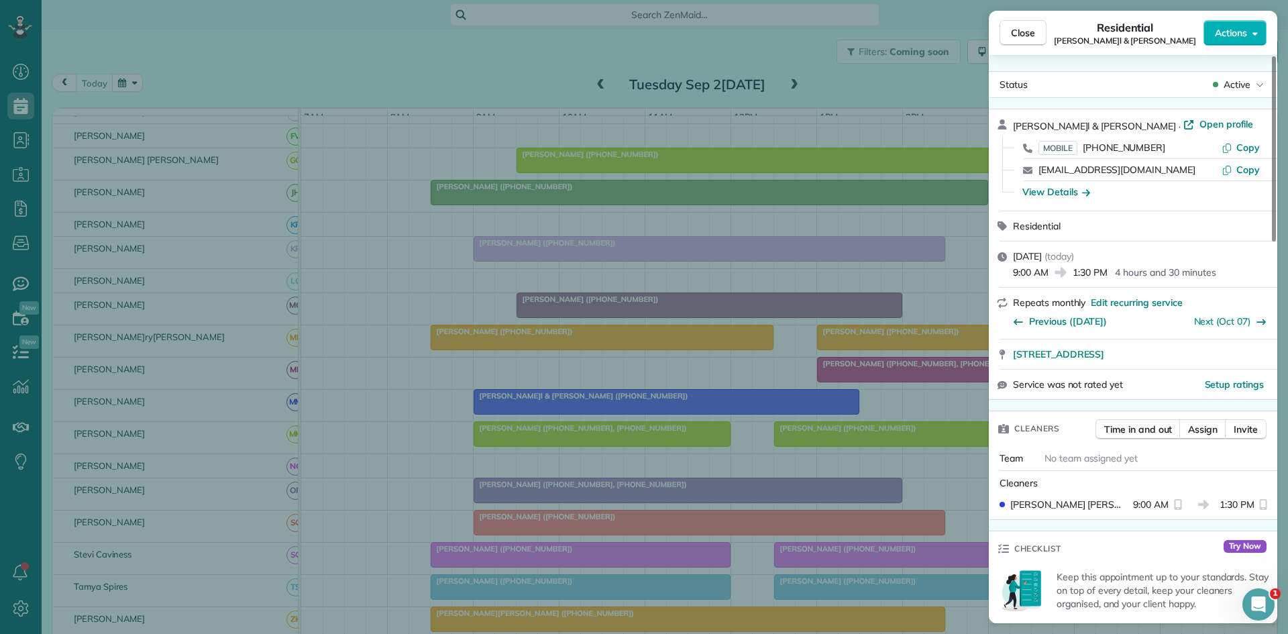
click at [519, 423] on div "Close Reside[PERSON_NAME]l & [PERSON_NAME] Actions Status A[PERSON_NAME]l & [PE…" at bounding box center [644, 317] width 1288 height 634
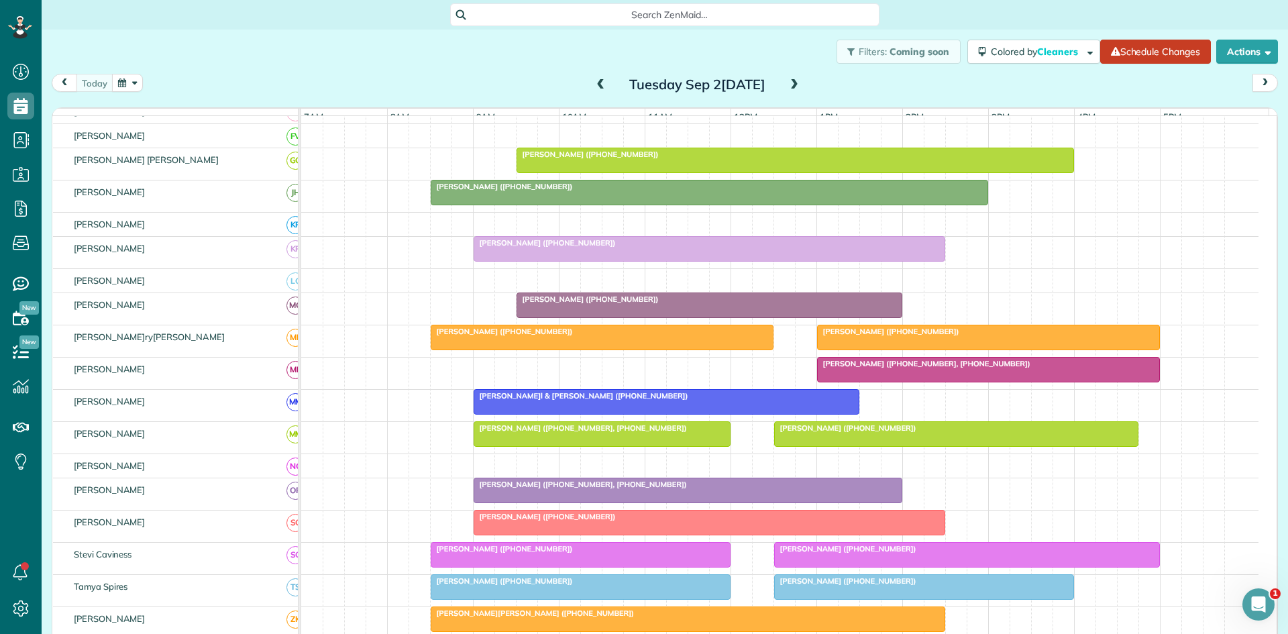
click at [517, 446] on div at bounding box center [602, 434] width 256 height 24
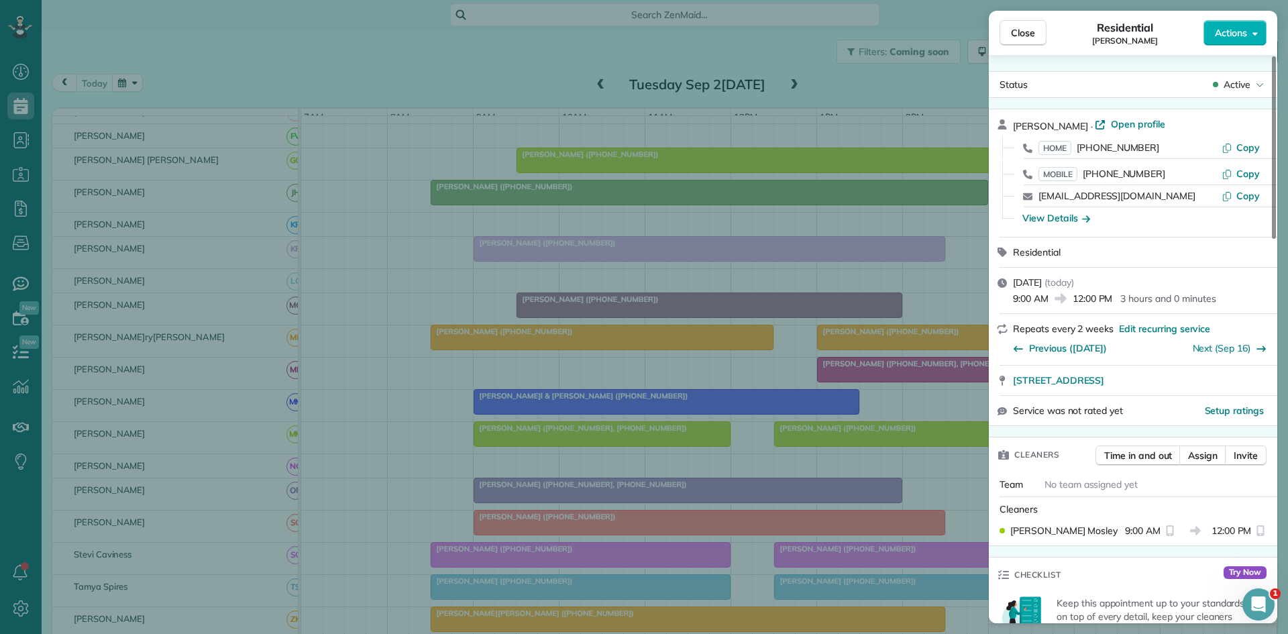
click at [515, 447] on div "Close[PERSON_NAME]ial [PERSON_NAME] Meer Actions S[PERSON_NAME]ive [PERSON_NAME…" at bounding box center [644, 317] width 1288 height 634
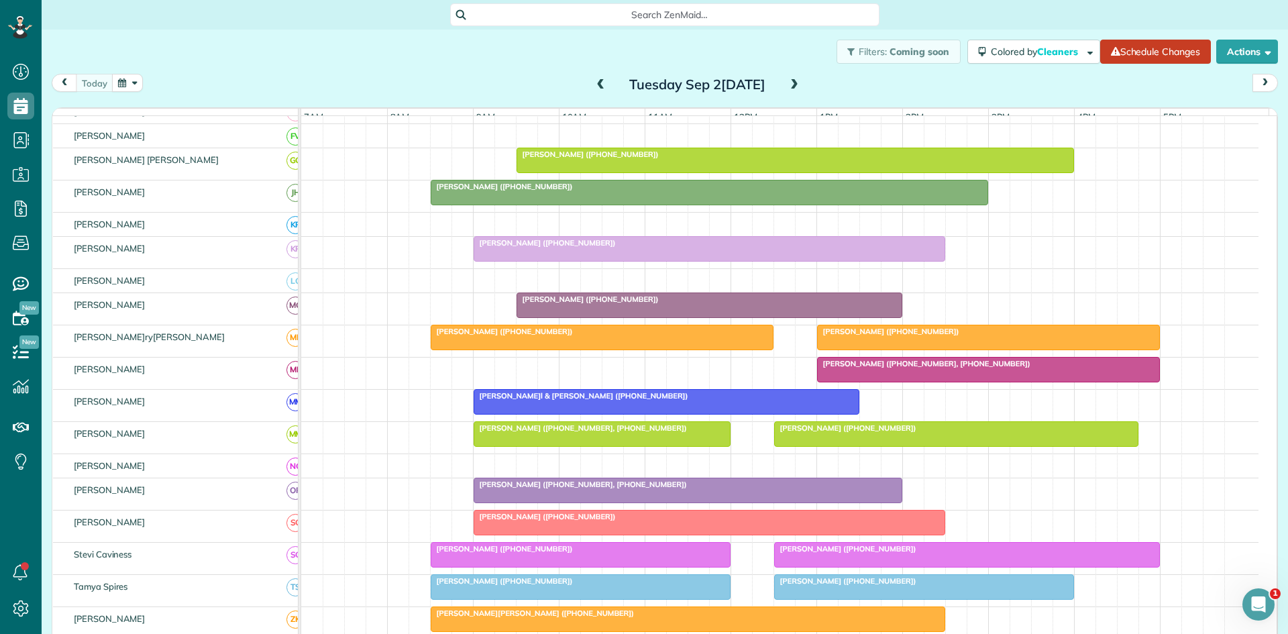
click at [530, 489] on span "[PERSON_NAME] ([PHONE_NUMBER], [PHONE_NUMBER])" at bounding box center [580, 484] width 215 height 9
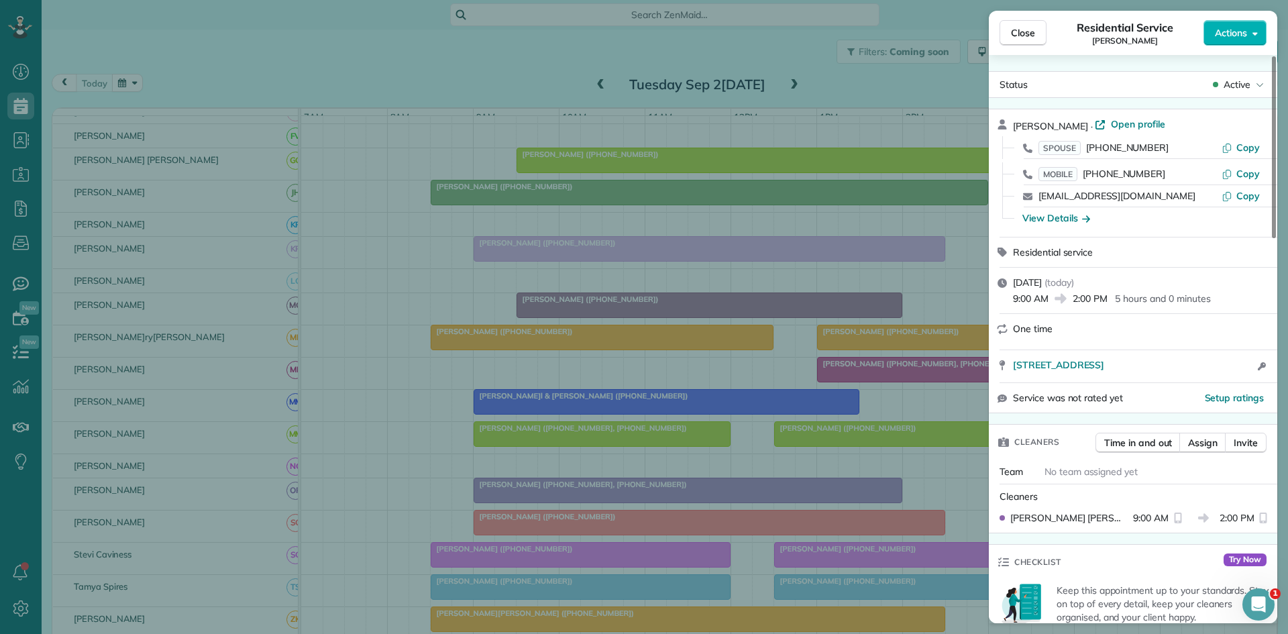
click at [531, 419] on div "Close Residen[PERSON_NAME]e [PERSON_NAME] Actions S[PERSON_NAME]e [PERSON_NAME]…" at bounding box center [644, 317] width 1288 height 634
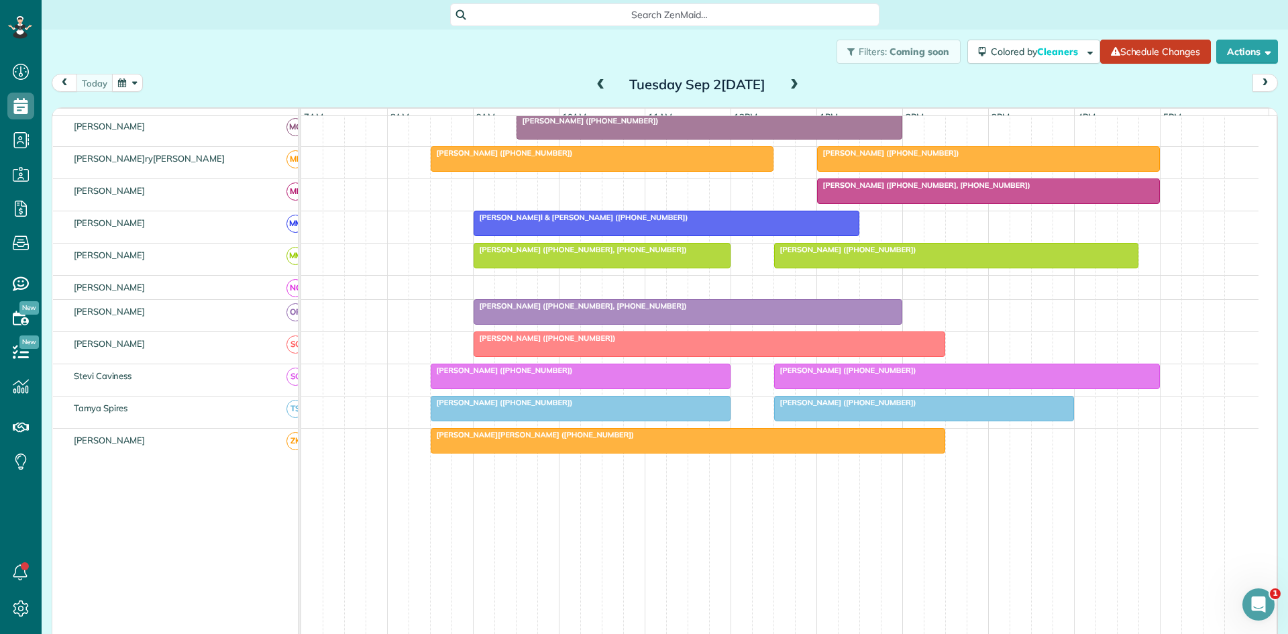
scroll to position [637, 0]
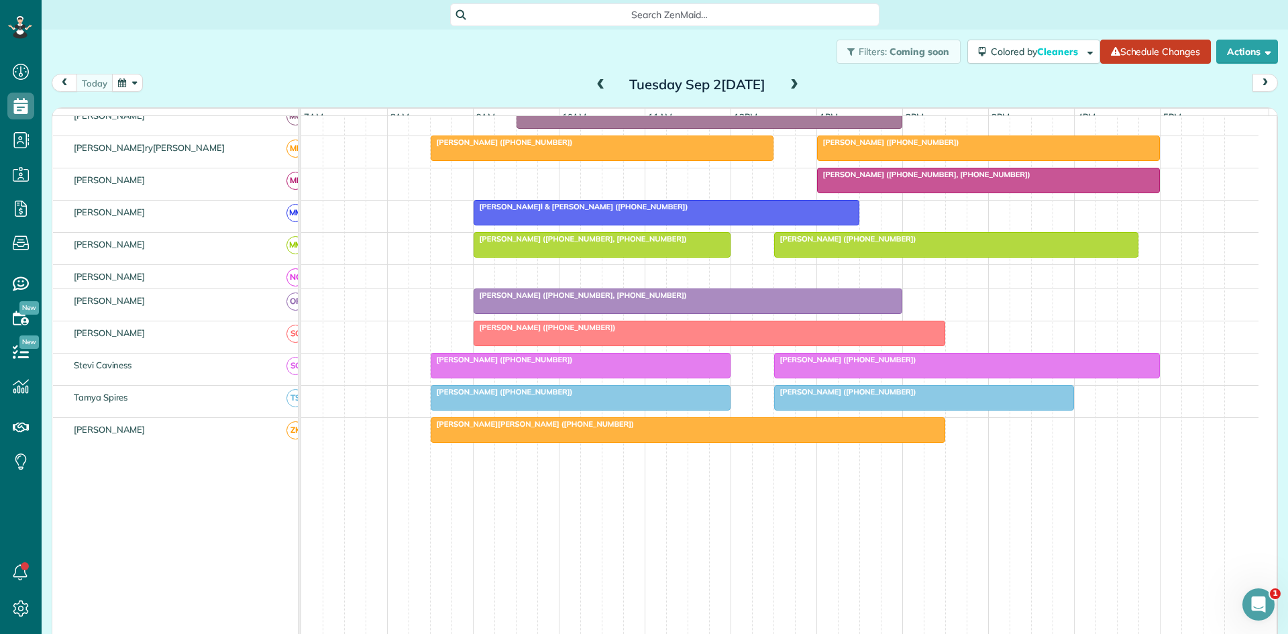
click at [541, 332] on span "[PERSON_NAME] ([PHONE_NUMBER])" at bounding box center [545, 327] width 144 height 9
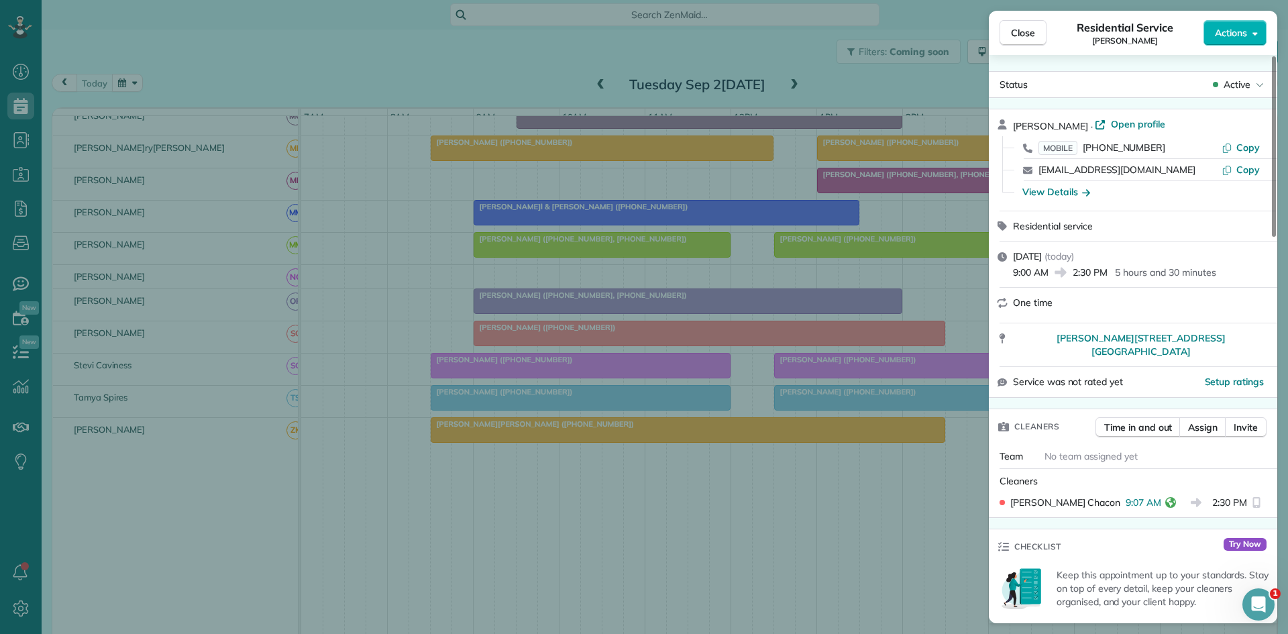
click at [593, 393] on div "Close Residen[PERSON_NAME]ce [PERSON_NAME] Actions S[PERSON_NAME]ve [PERSON_NAM…" at bounding box center [644, 317] width 1288 height 634
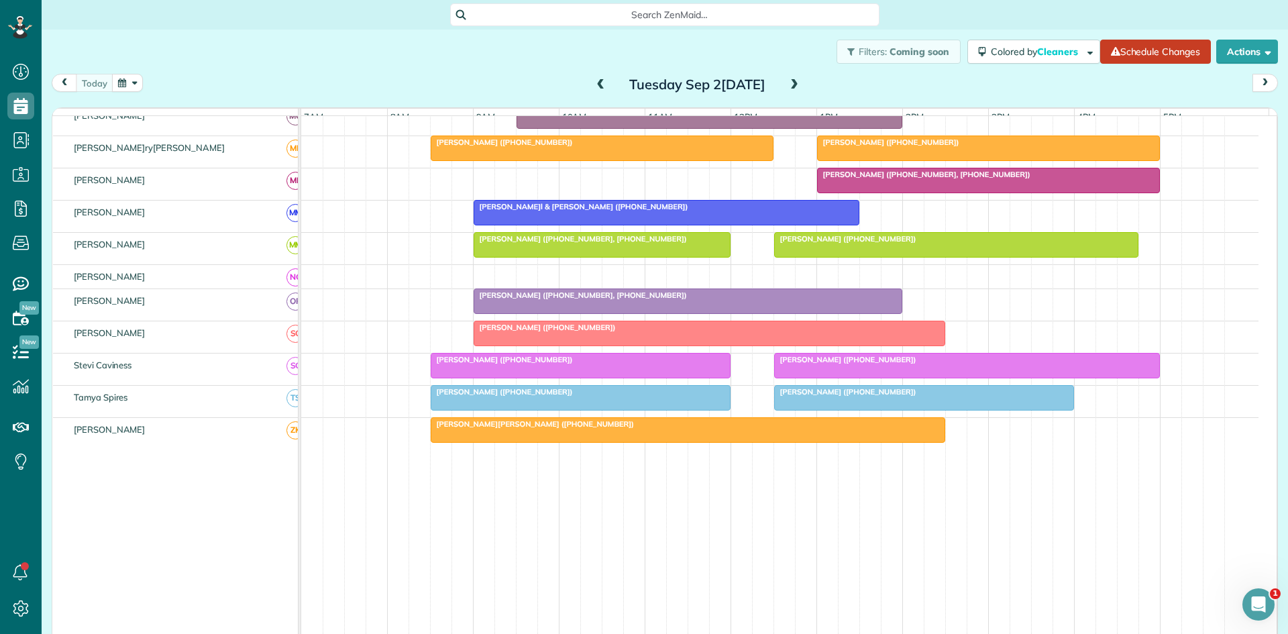
click at [486, 378] on div at bounding box center [580, 366] width 299 height 24
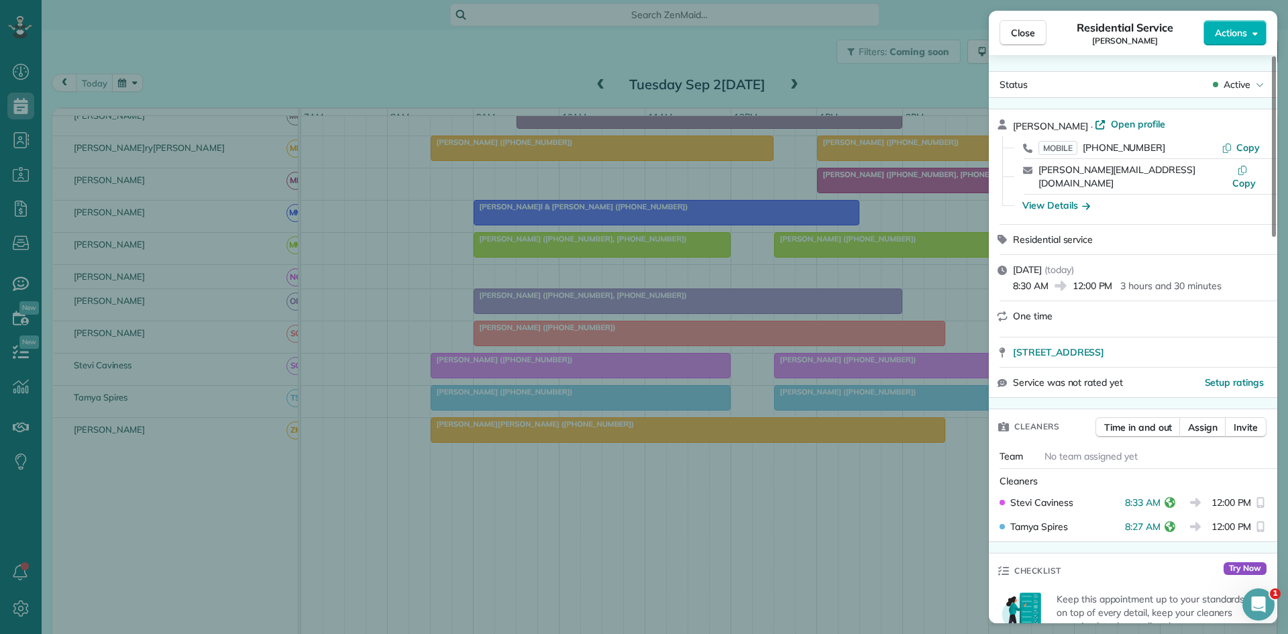
click at [472, 154] on div "Close Residen[PERSON_NAME][PERSON_NAME] Actions S[PERSON_NAME][PERSON_NAME] · O…" at bounding box center [644, 317] width 1288 height 634
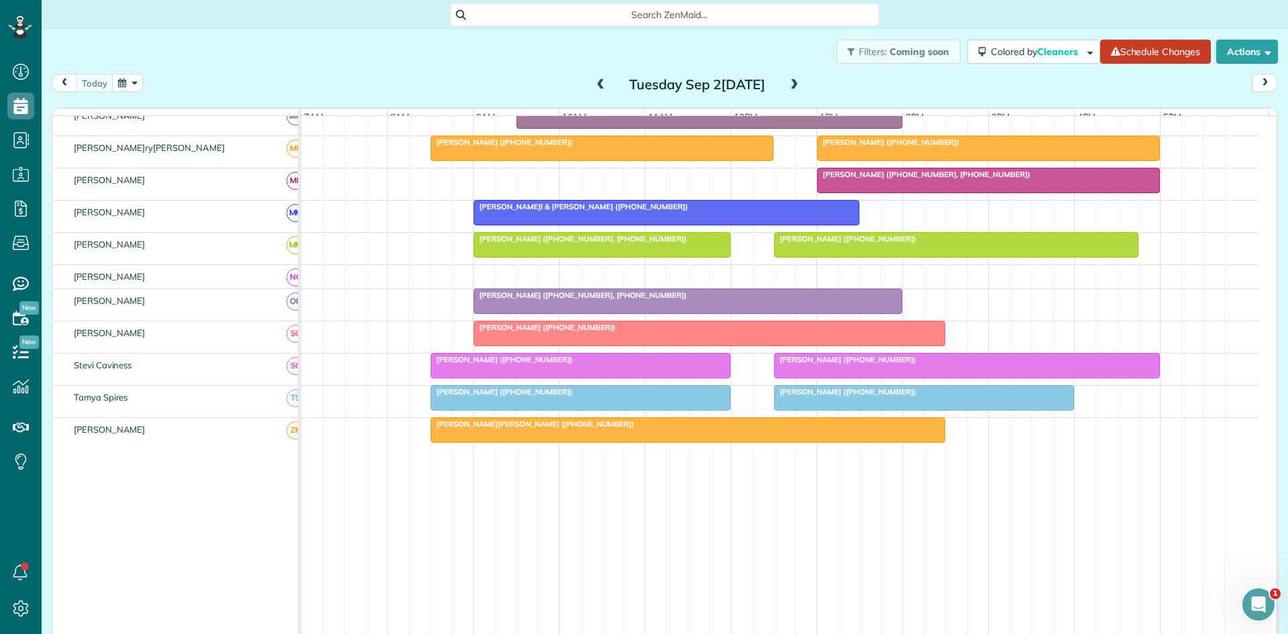
click at [536, 224] on div at bounding box center [666, 213] width 385 height 24
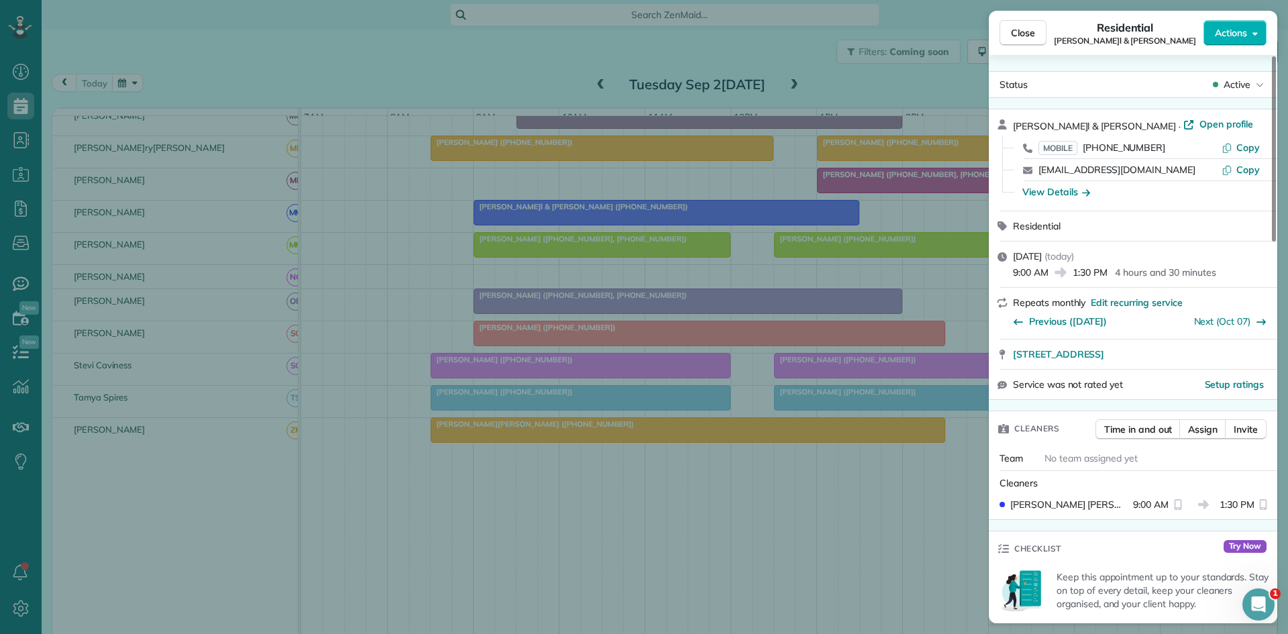
click at [540, 260] on div "Close Reside[PERSON_NAME]l & [PERSON_NAME] Actions Status A[PERSON_NAME]l & [PE…" at bounding box center [644, 317] width 1288 height 634
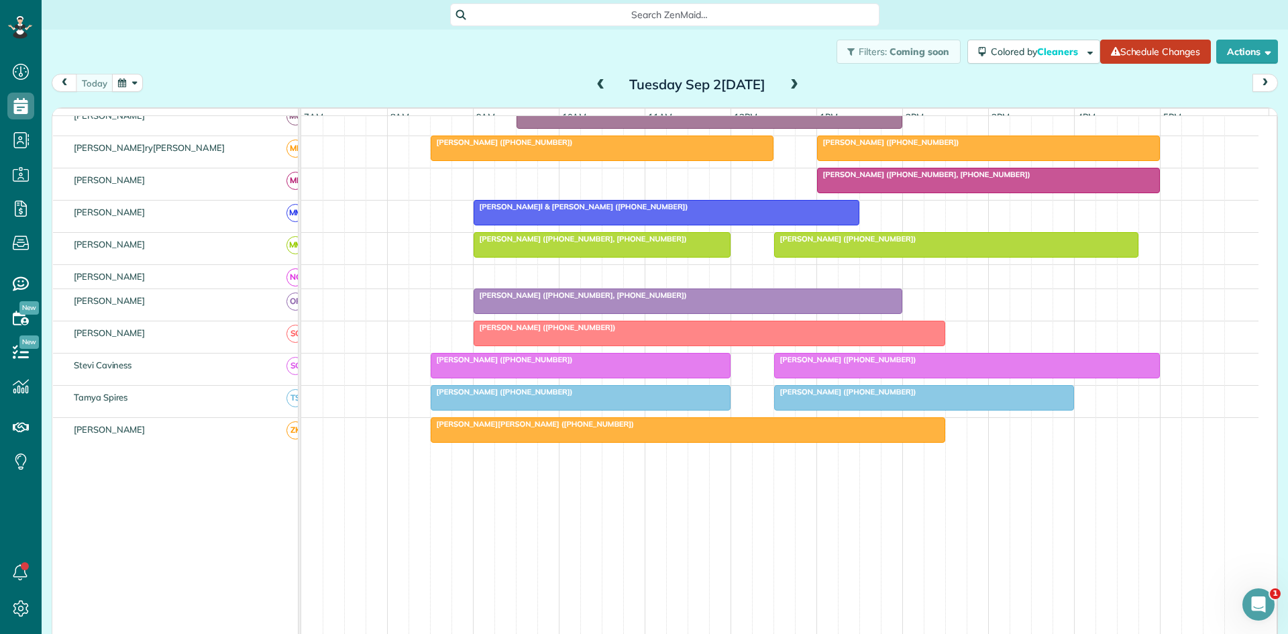
click at [548, 211] on span "[PERSON_NAME]l & [PERSON_NAME] ([PHONE_NUMBER])" at bounding box center [581, 206] width 216 height 9
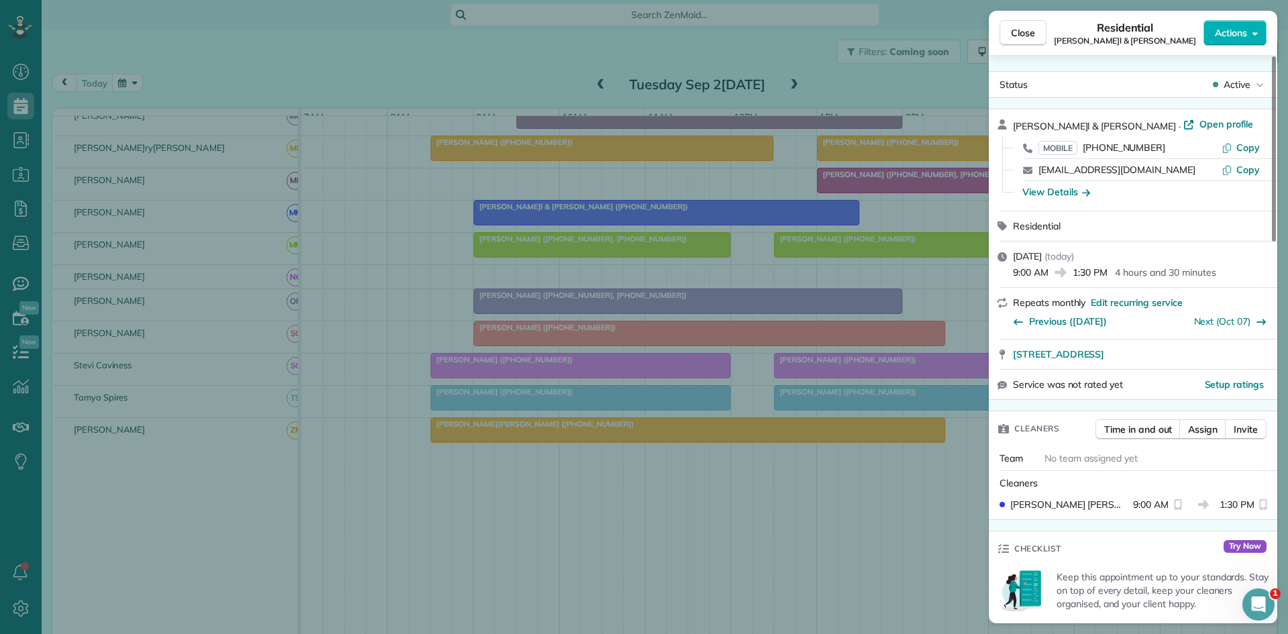
click at [546, 253] on div "Close Reside[PERSON_NAME]l & [PERSON_NAME] Actions Status A[PERSON_NAME]l & [PE…" at bounding box center [644, 317] width 1288 height 634
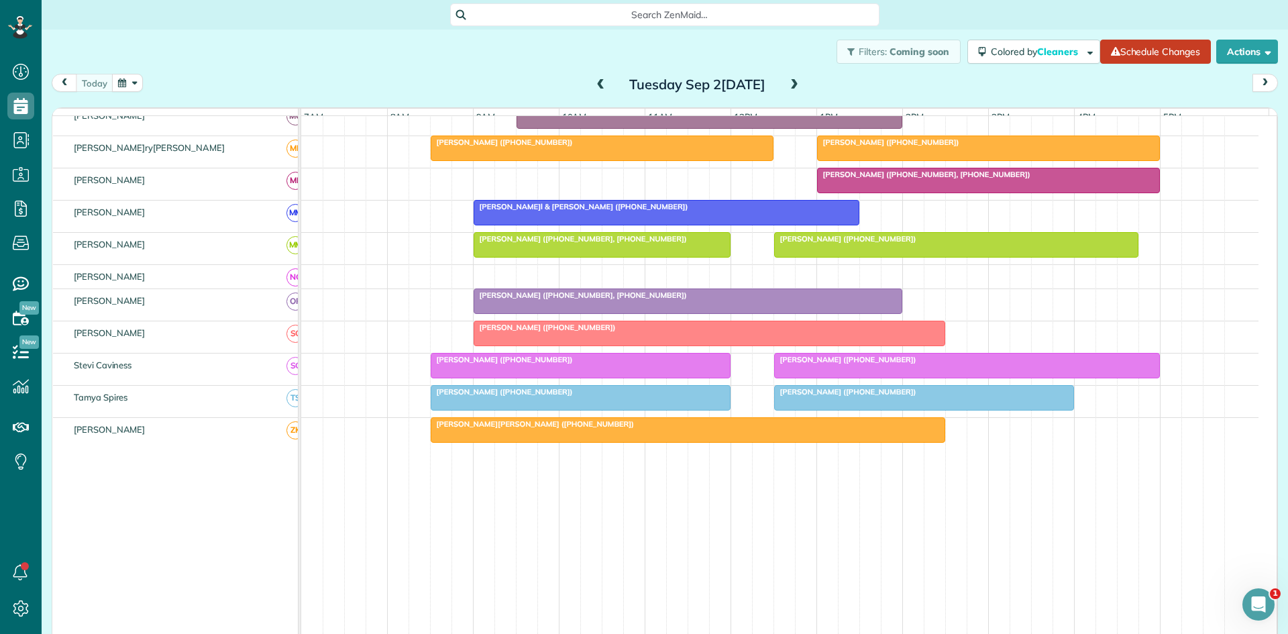
click at [509, 313] on div at bounding box center [687, 301] width 427 height 24
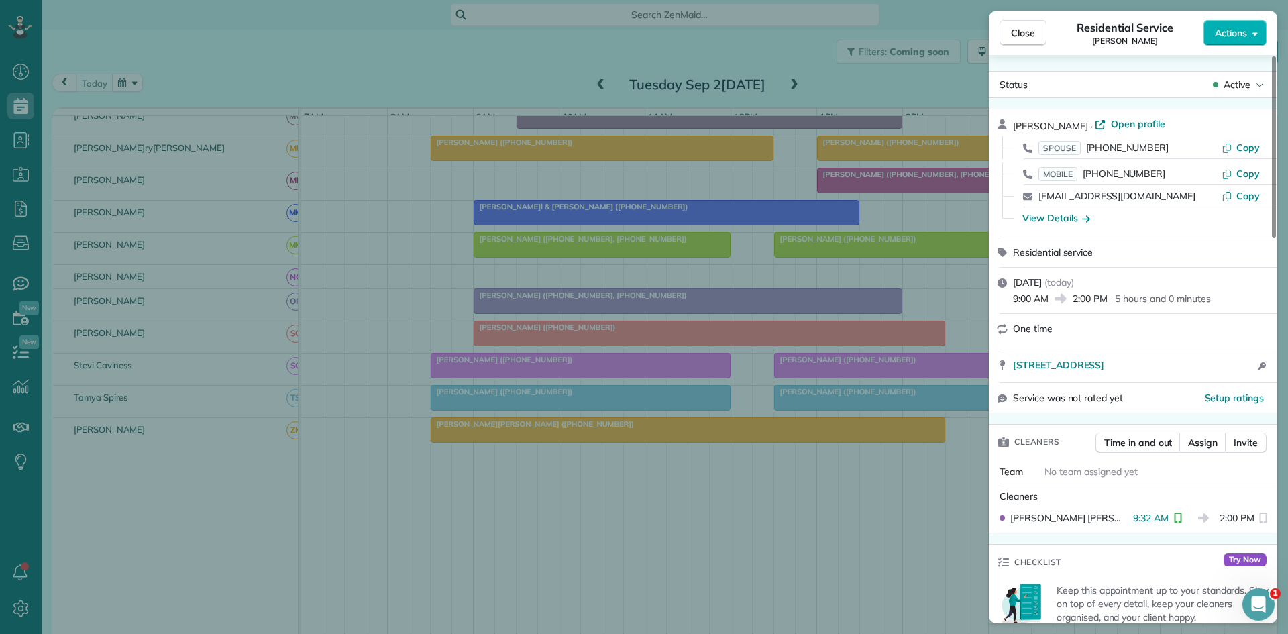
click at [523, 415] on div "Close Residen[PERSON_NAME]e [PERSON_NAME] Actions S[PERSON_NAME]e [PERSON_NAME]…" at bounding box center [644, 317] width 1288 height 634
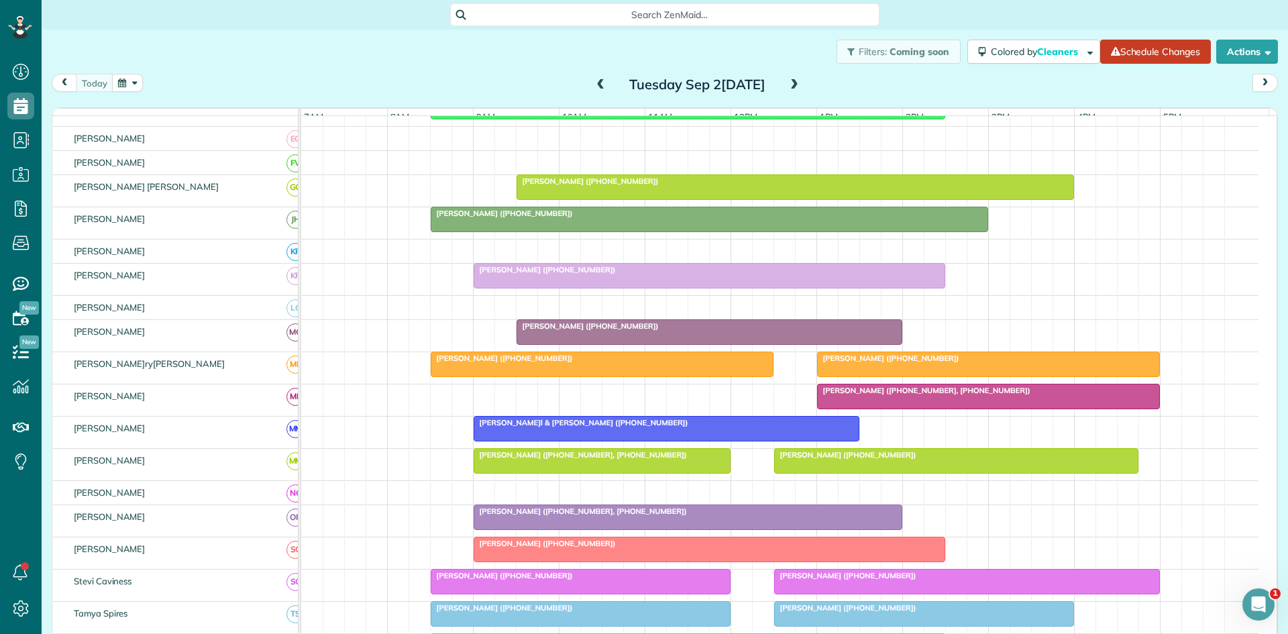
scroll to position [413, 0]
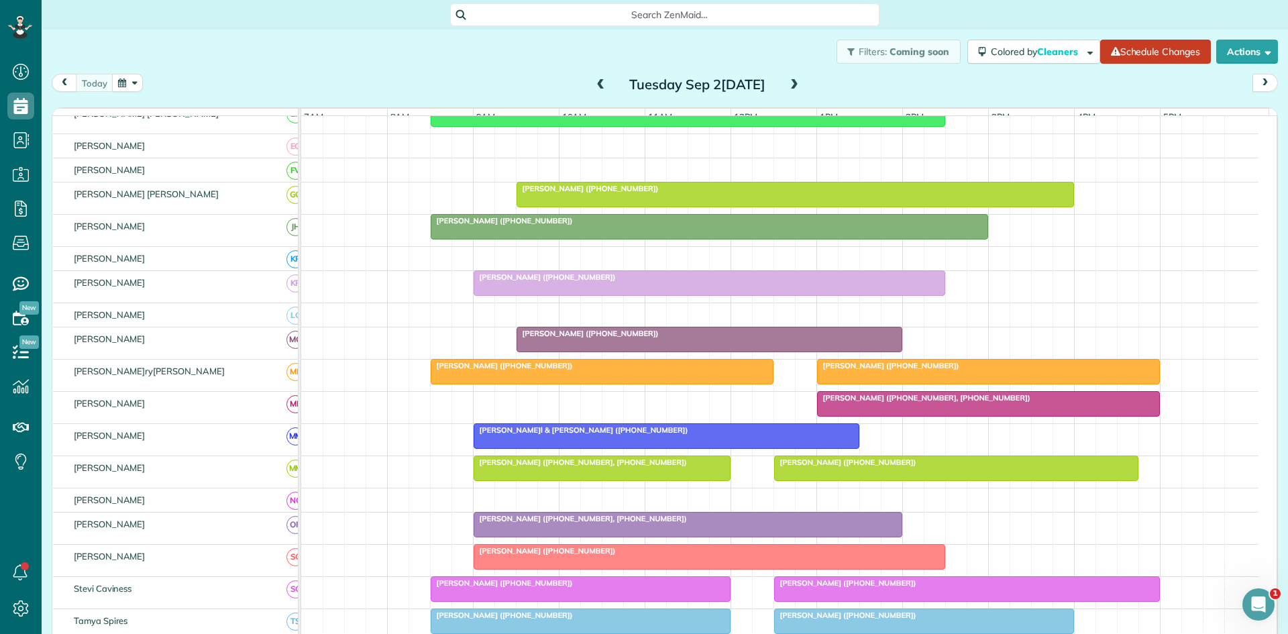
click at [568, 207] on div at bounding box center [795, 195] width 556 height 24
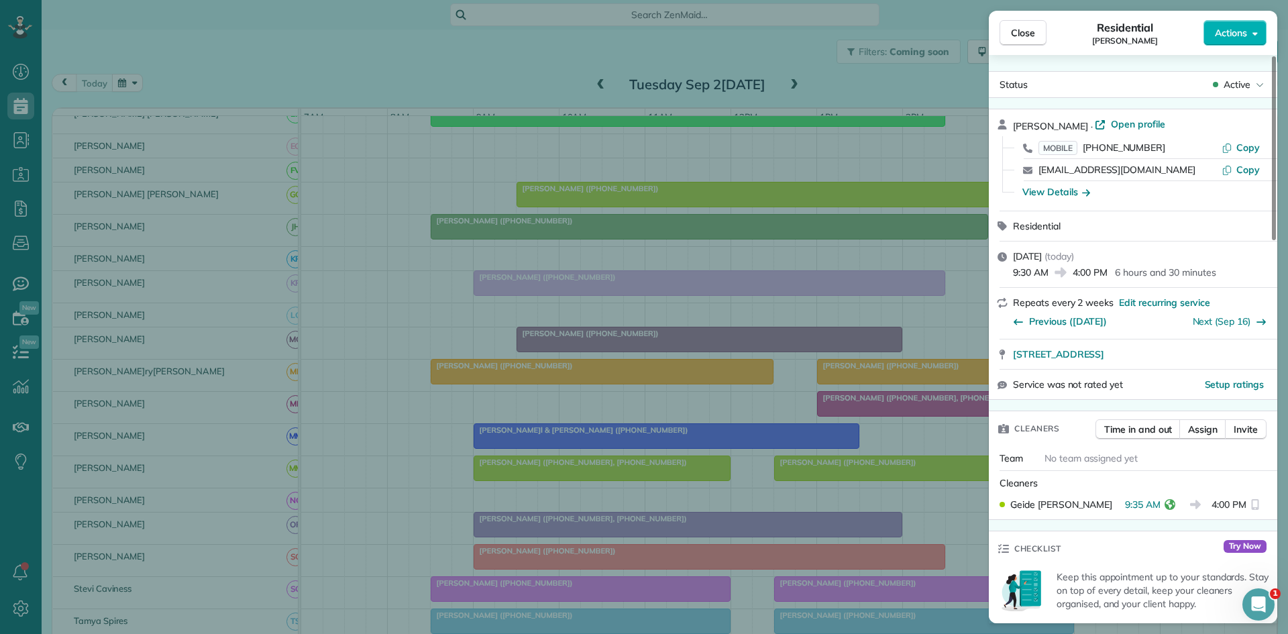
click at [572, 417] on div "Close[PERSON_NAME] Actions S[PERSON_NAME] · Open profile MOBILE [PHONE_NUMBER] …" at bounding box center [644, 317] width 1288 height 634
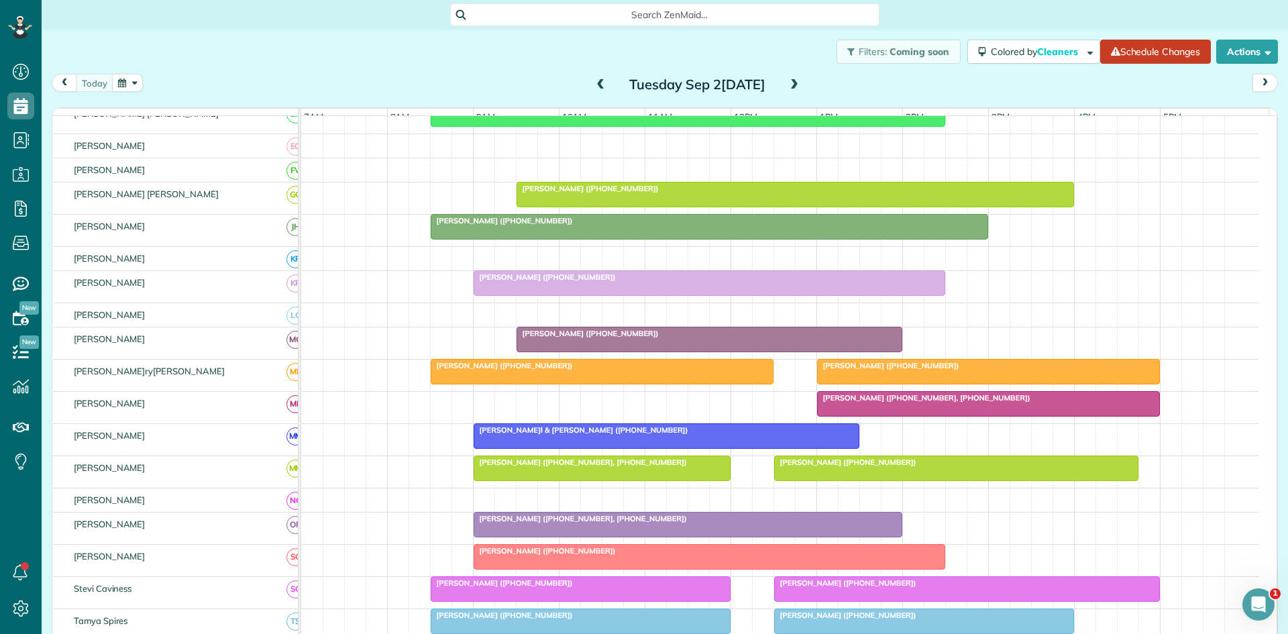
scroll to position [637, 0]
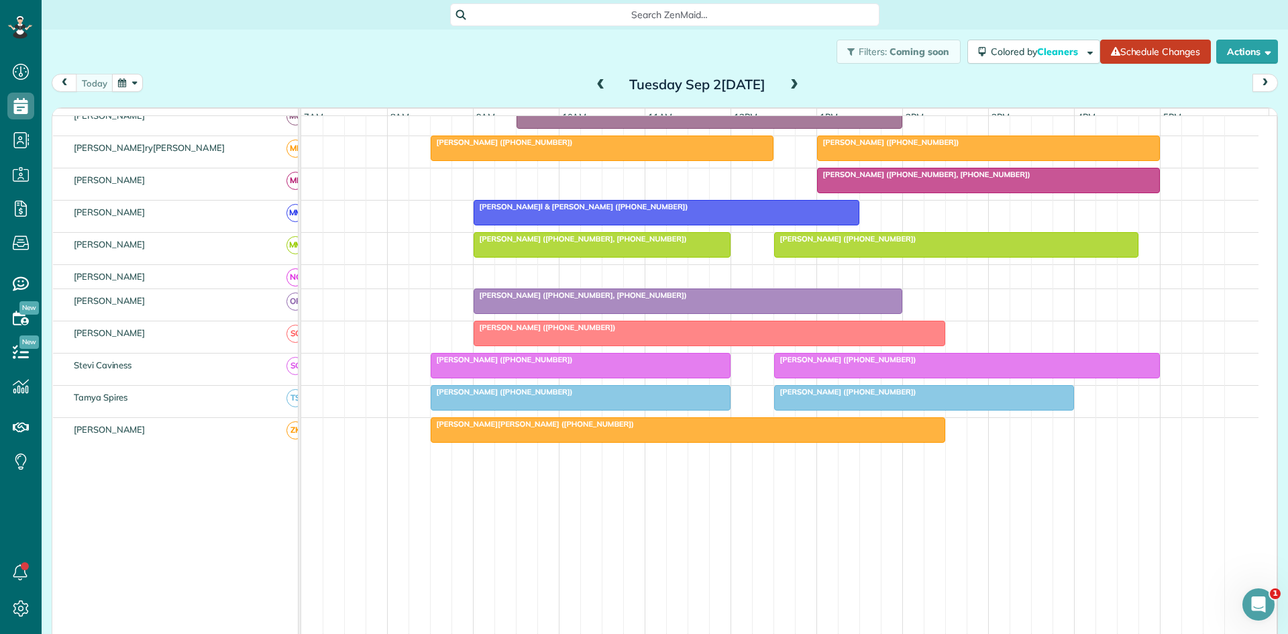
click at [494, 211] on span "[PERSON_NAME]l & [PERSON_NAME] ([PHONE_NUMBER])" at bounding box center [581, 206] width 216 height 9
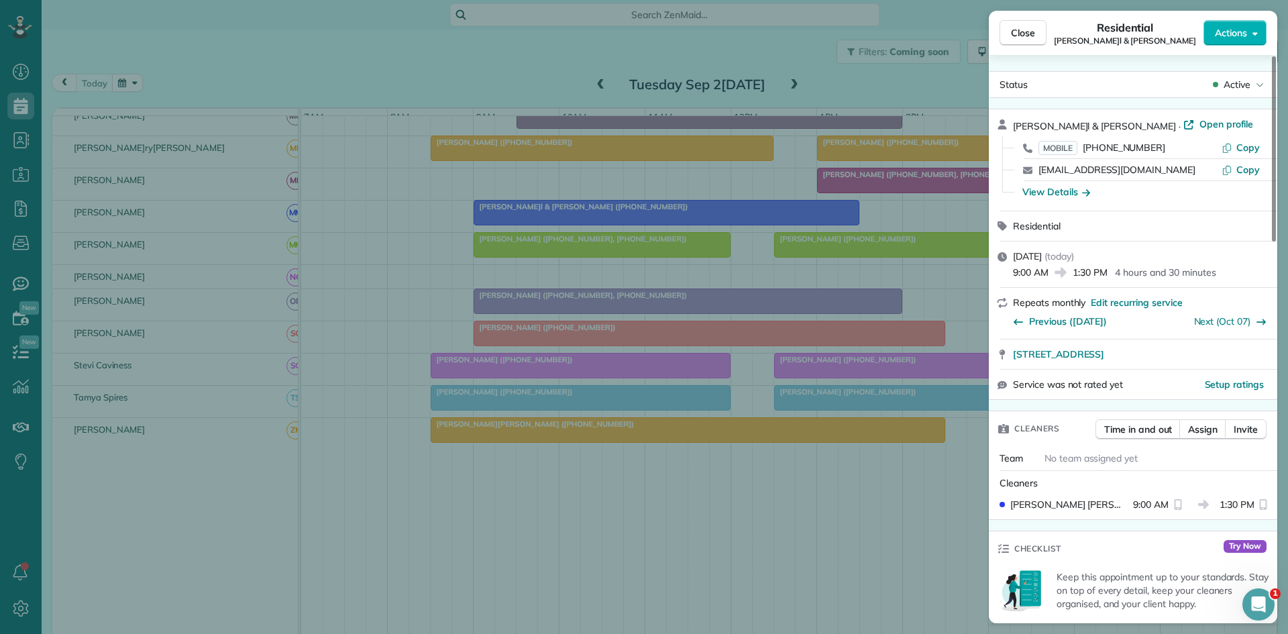
click at [597, 347] on div "Close Reside[PERSON_NAME]l & [PERSON_NAME] Actions Status A[PERSON_NAME]l & [PE…" at bounding box center [644, 317] width 1288 height 634
